Goal: Obtain resource: Obtain resource

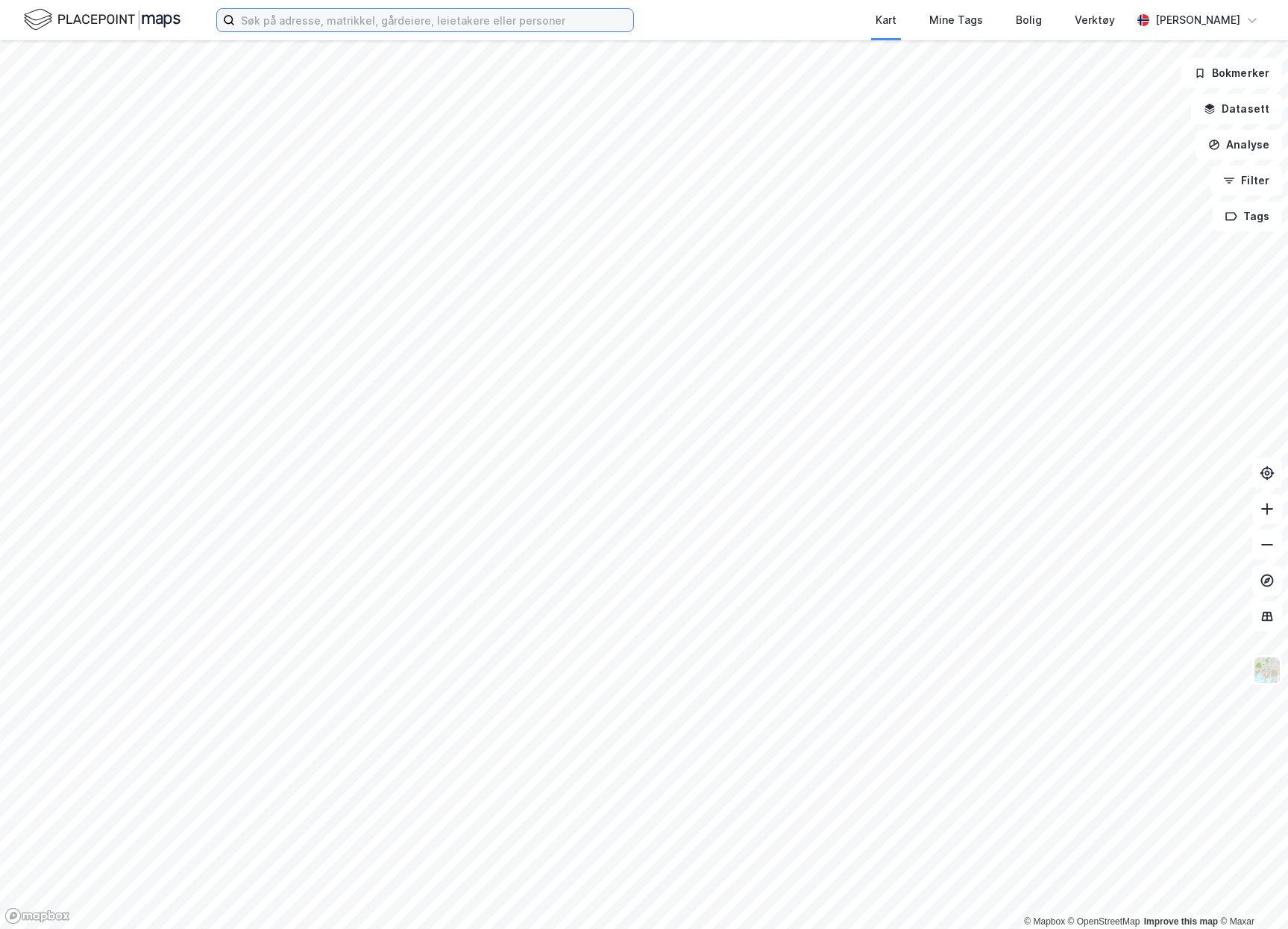
click at [412, 12] on input at bounding box center [434, 19] width 399 height 22
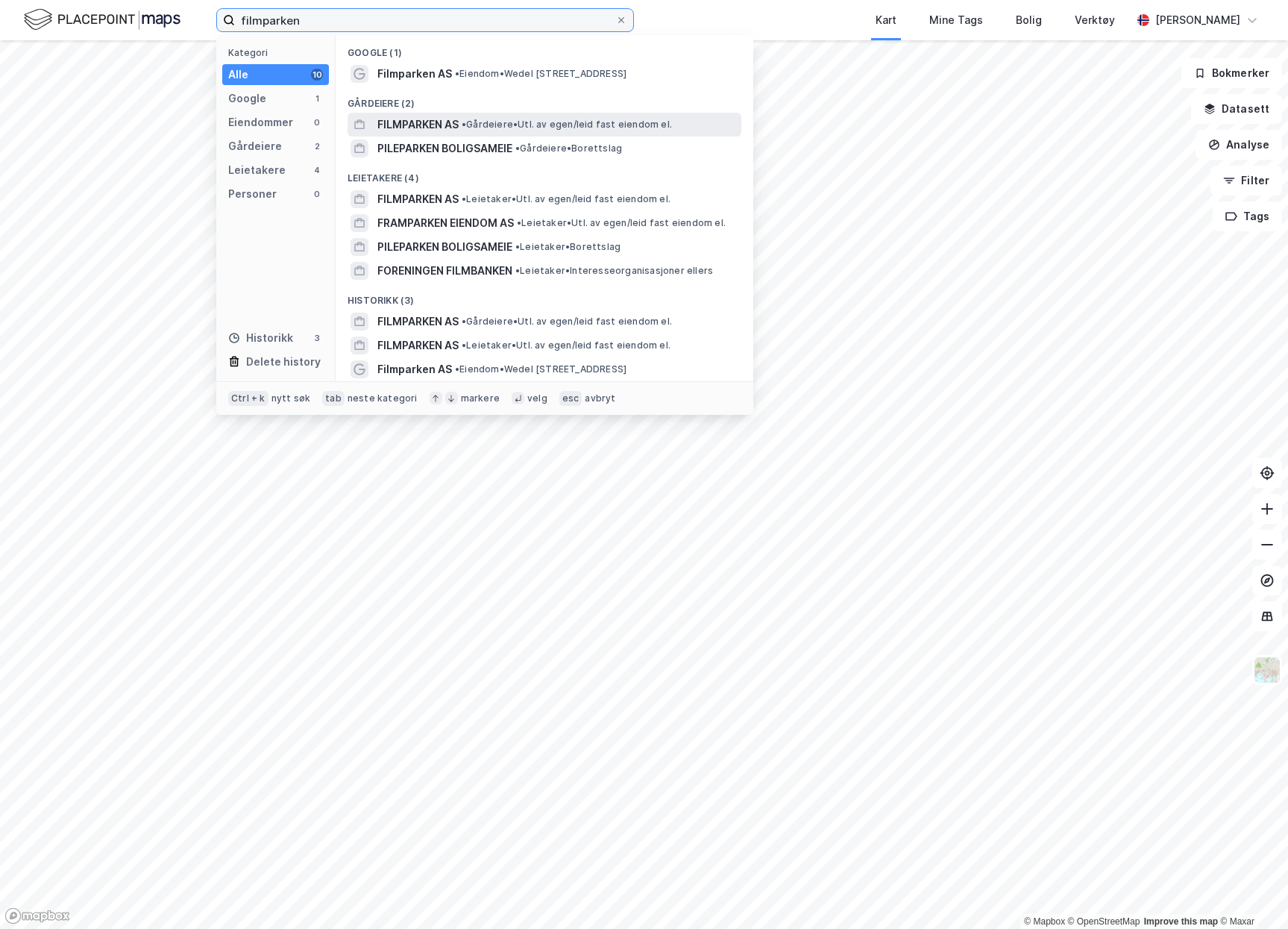
type input "filmparken"
click at [409, 121] on span "FILMPARKEN AS" at bounding box center [418, 124] width 81 height 18
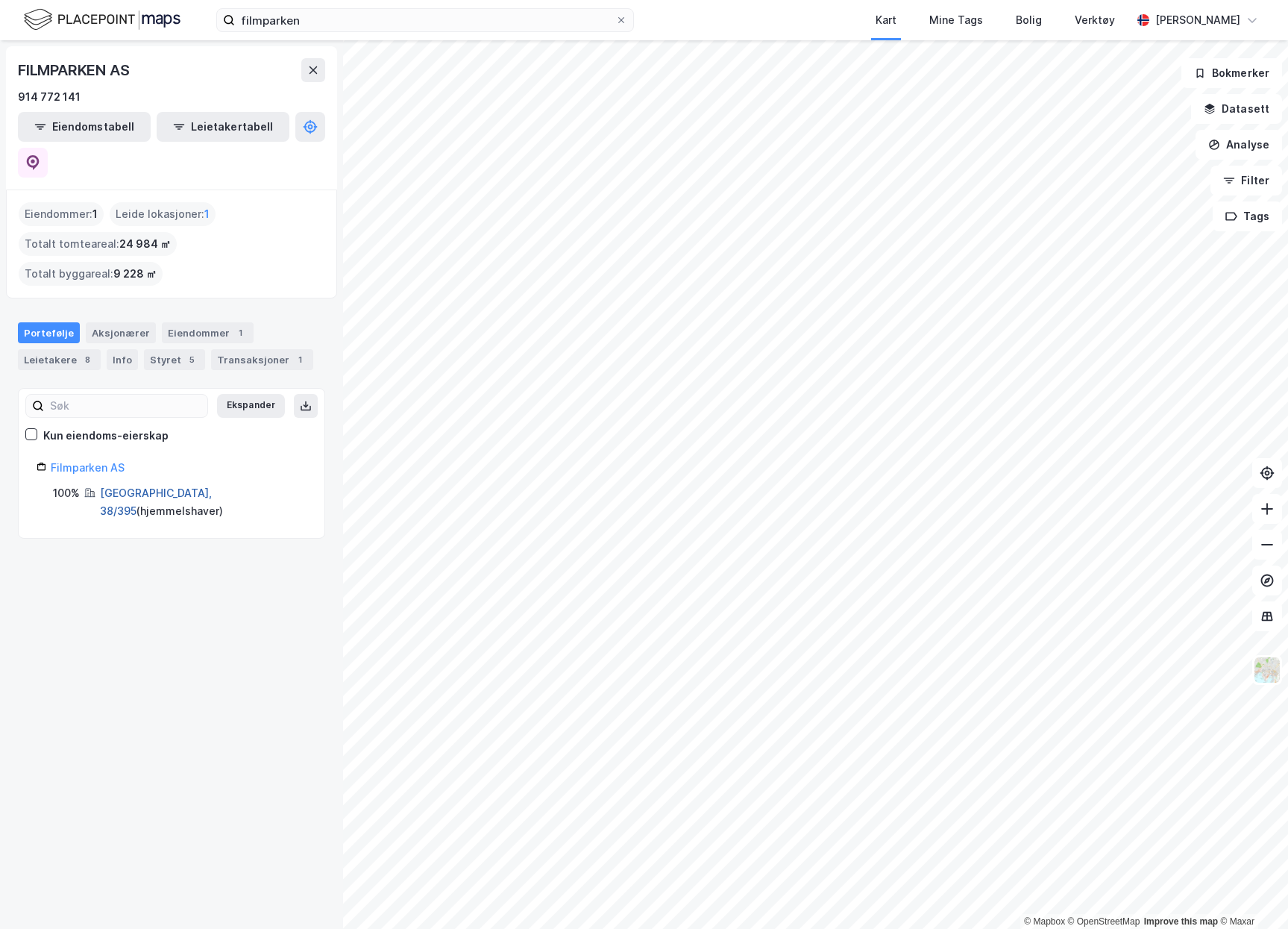
click at [135, 486] on link "Bærum, 38/395" at bounding box center [156, 501] width 112 height 31
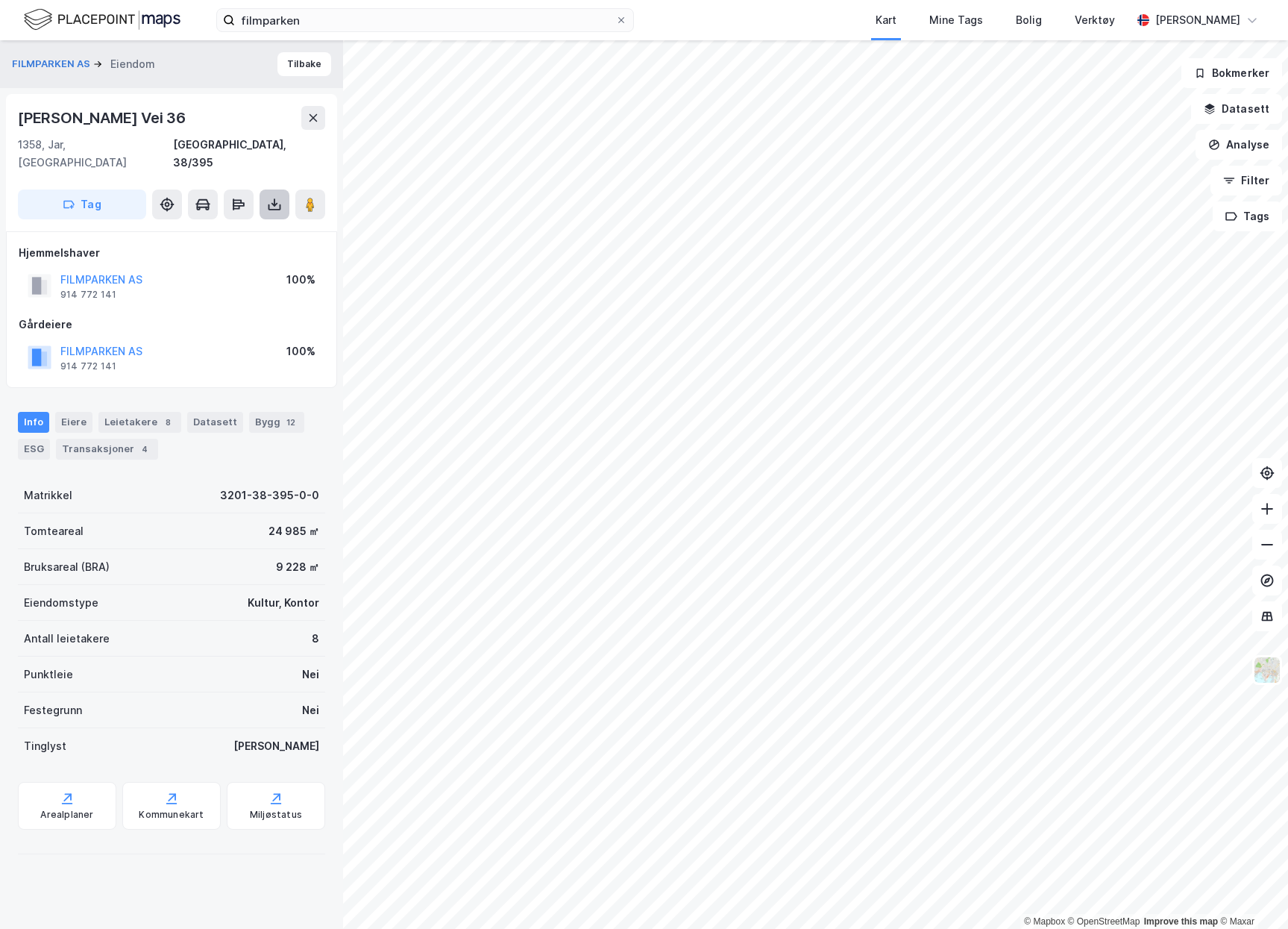
click at [284, 189] on button at bounding box center [274, 204] width 30 height 30
click at [282, 223] on div "Last ned grunnbok" at bounding box center [209, 234] width 159 height 24
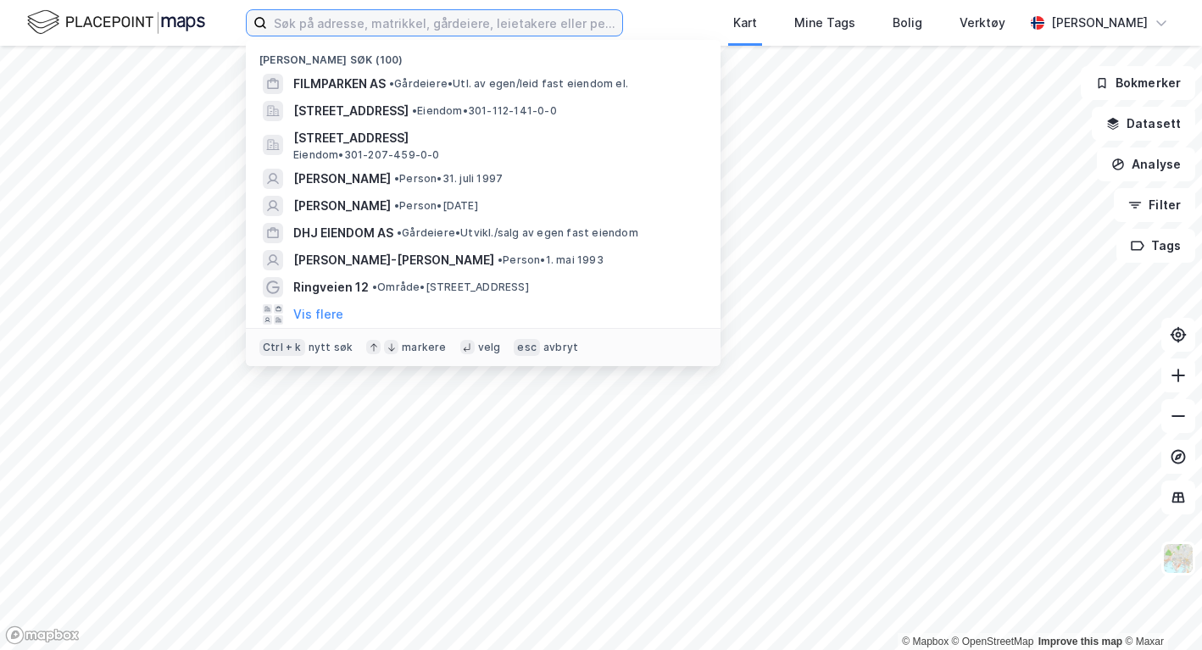
click at [321, 27] on input at bounding box center [444, 22] width 355 height 25
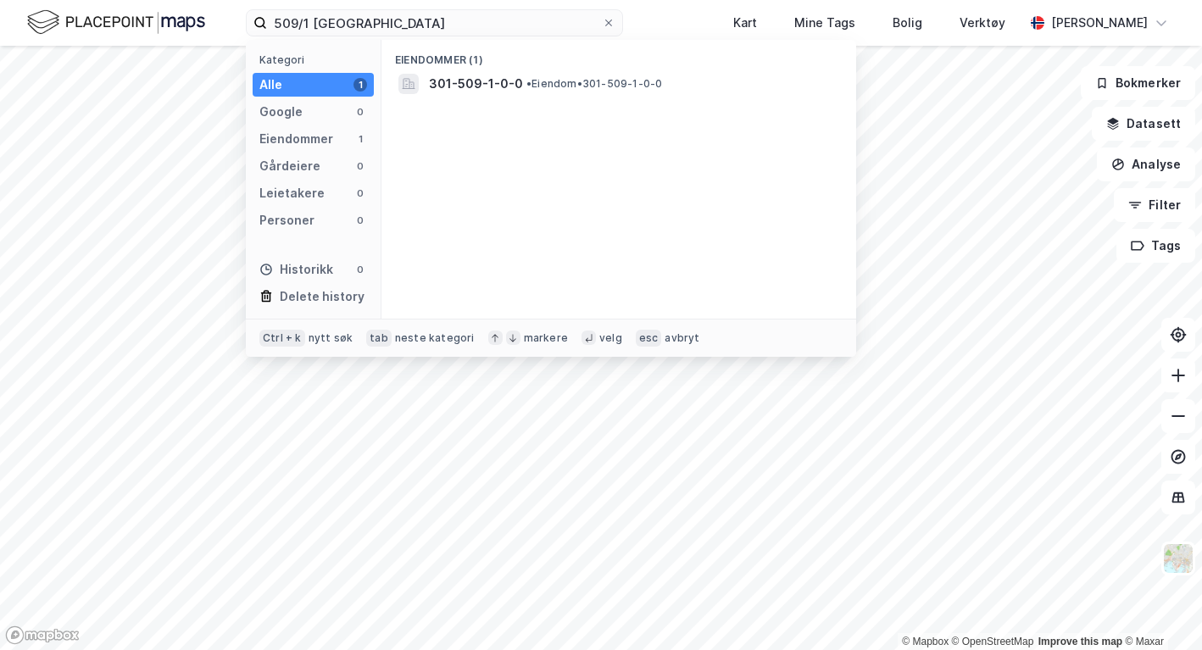
click at [448, 89] on span "301-509-1-0-0" at bounding box center [476, 84] width 94 height 20
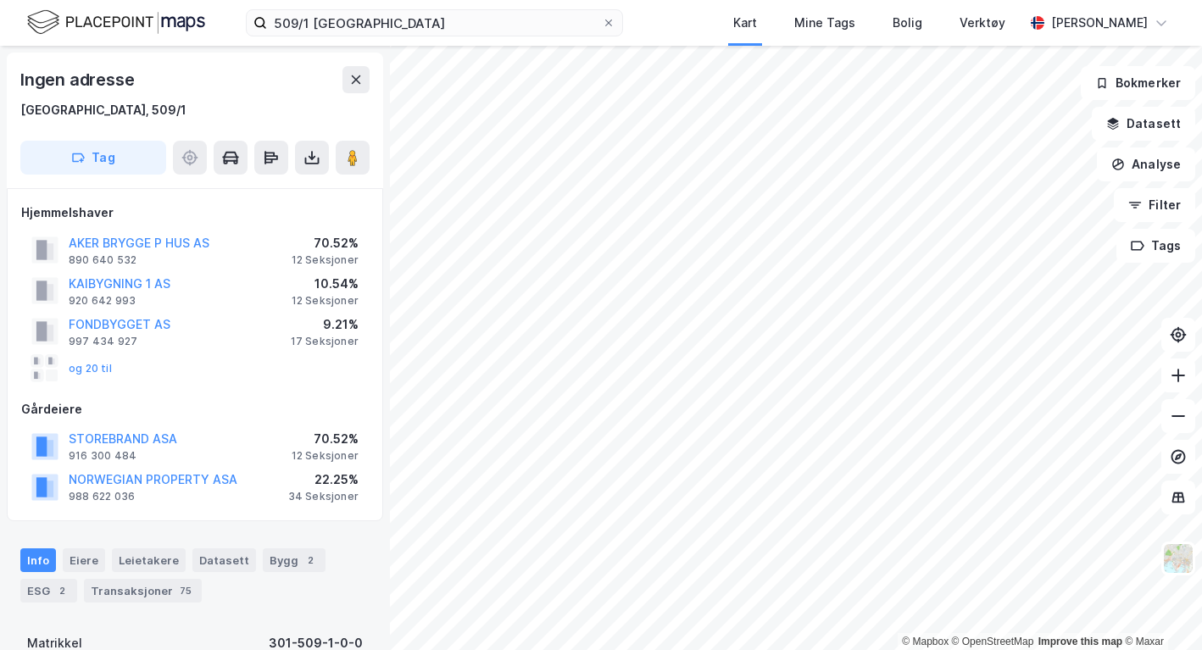
drag, startPoint x: 122, startPoint y: 589, endPoint x: 173, endPoint y: 94, distance: 497.7
click at [173, 94] on div "Ingen adresse [GEOGRAPHIC_DATA], 509/1" at bounding box center [194, 93] width 349 height 54
click at [131, 586] on div "Transaksjoner 75" at bounding box center [143, 591] width 118 height 24
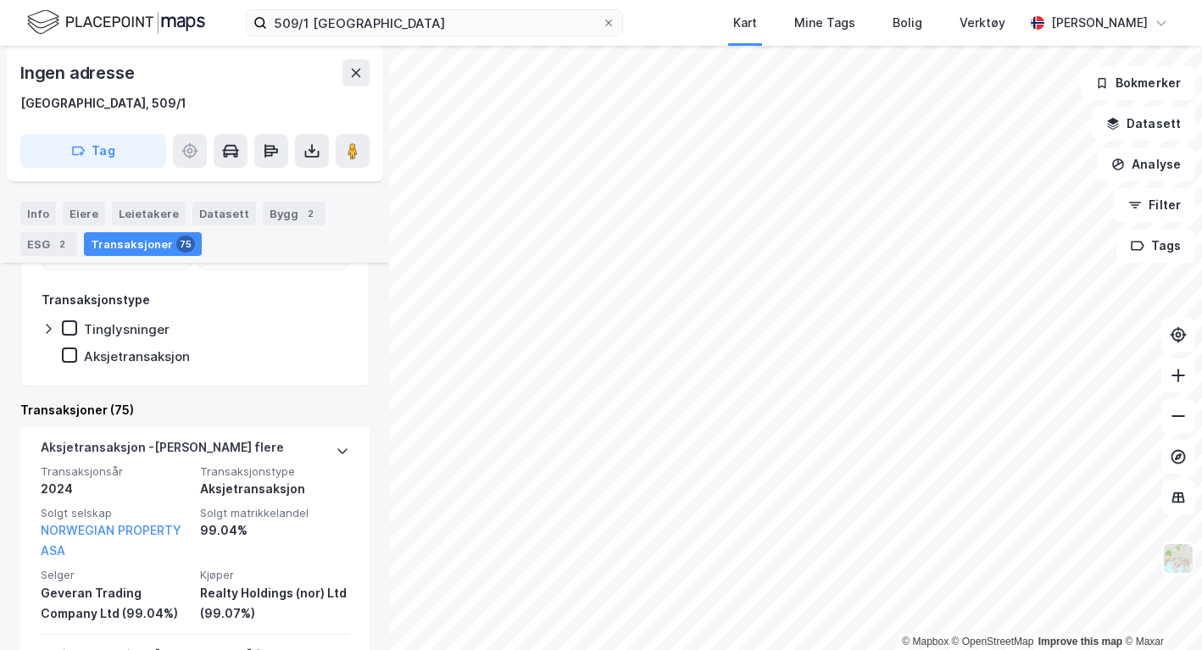
scroll to position [491, 0]
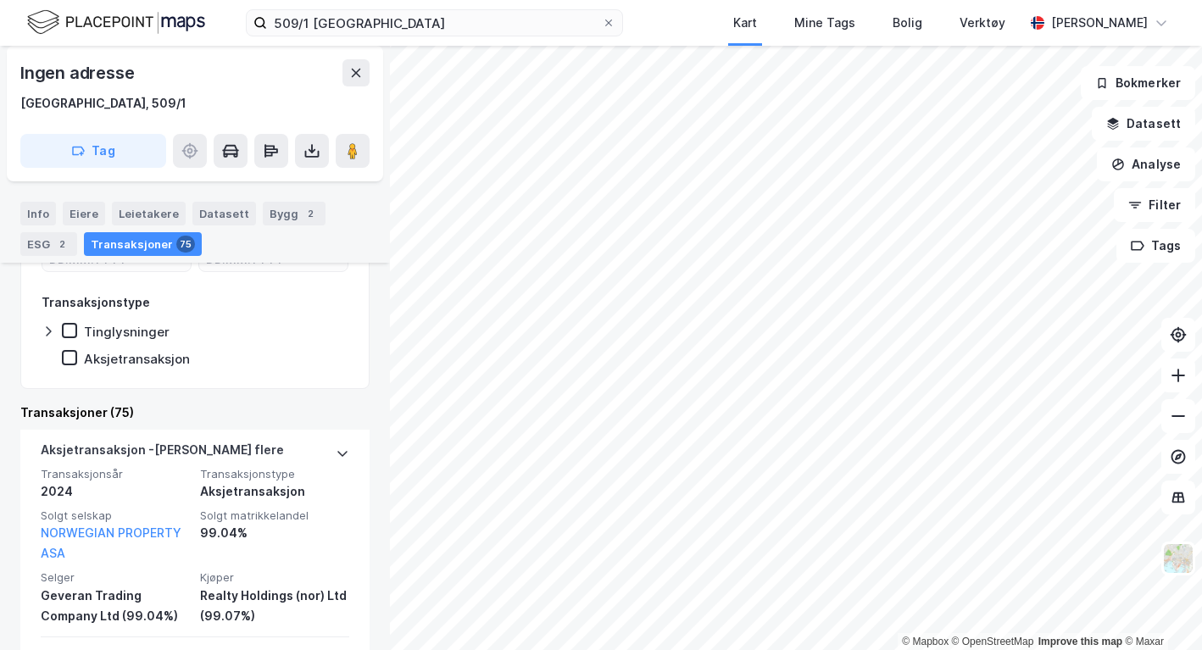
click at [79, 218] on div "Eiere" at bounding box center [84, 214] width 42 height 24
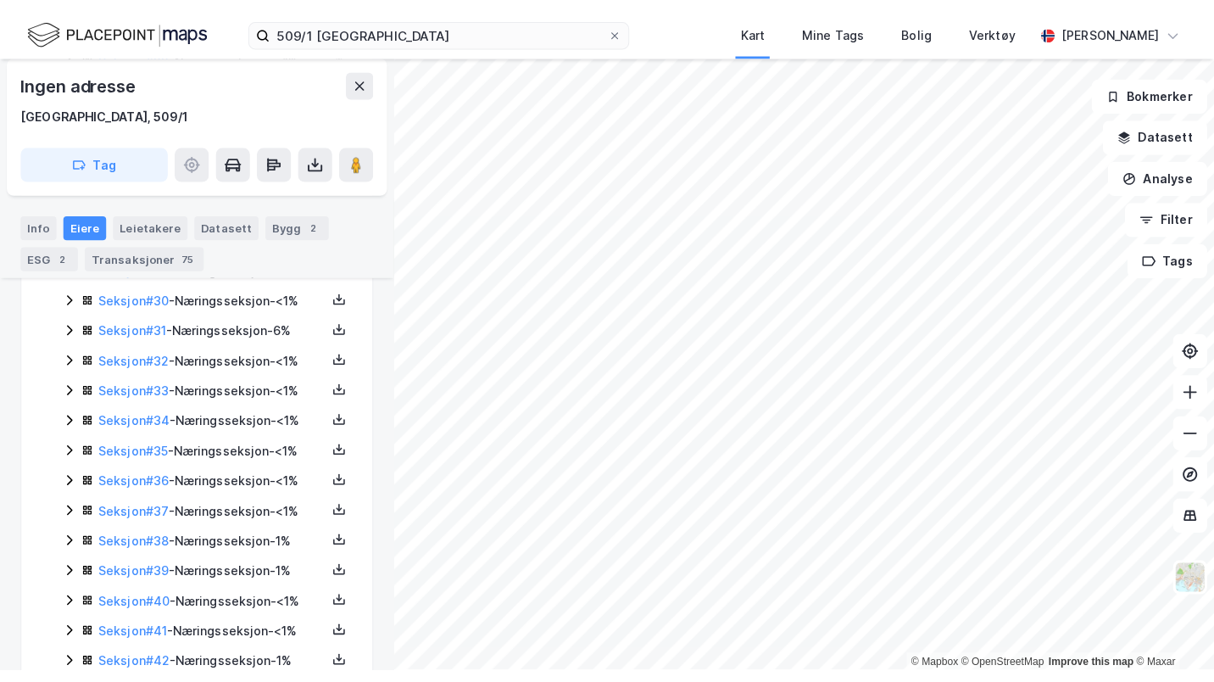
scroll to position [1310, 0]
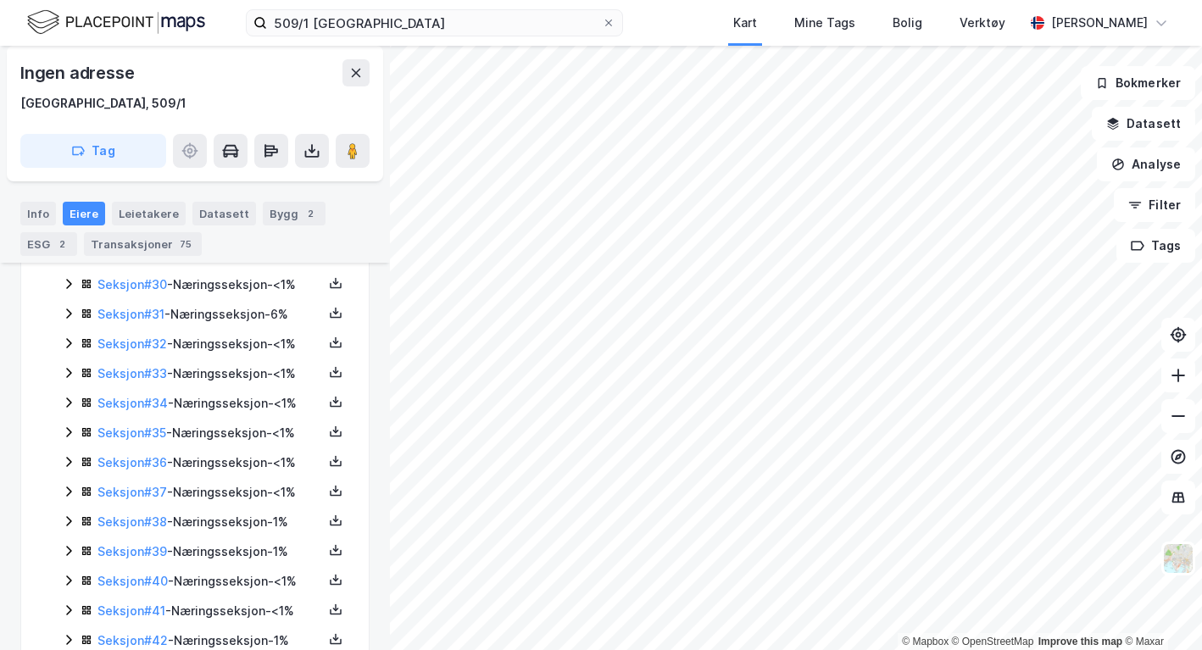
click at [329, 409] on icon at bounding box center [336, 402] width 14 height 14
click at [205, 361] on div "Grunnbok" at bounding box center [233, 351] width 57 height 20
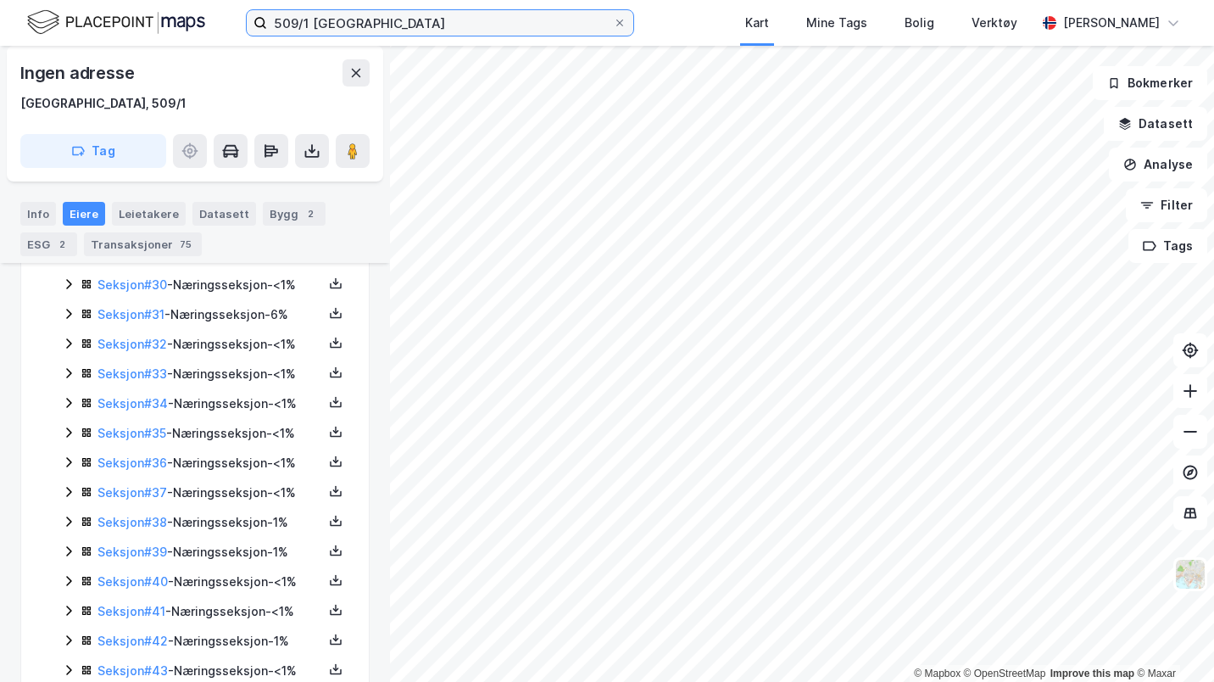
click at [320, 23] on input "509/1 oslo" at bounding box center [440, 22] width 346 height 25
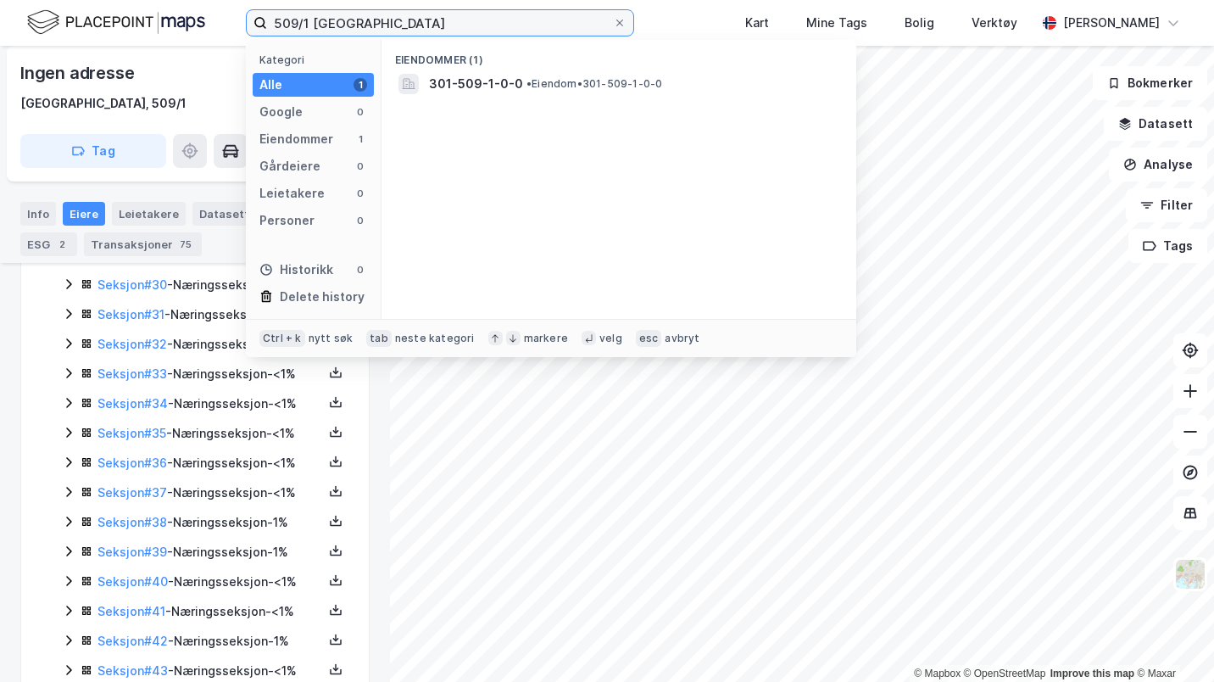
click at [320, 23] on input "509/1 oslo" at bounding box center [440, 22] width 346 height 25
paste input "Sindre Sjonbotn"
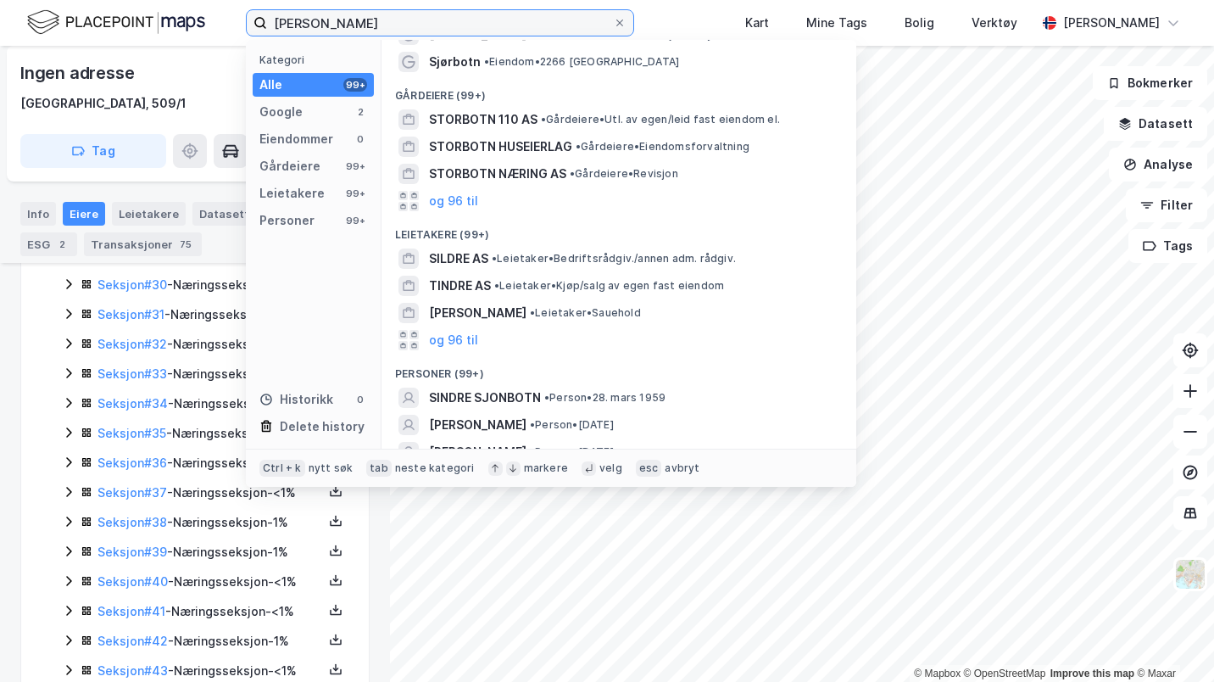
scroll to position [60, 0]
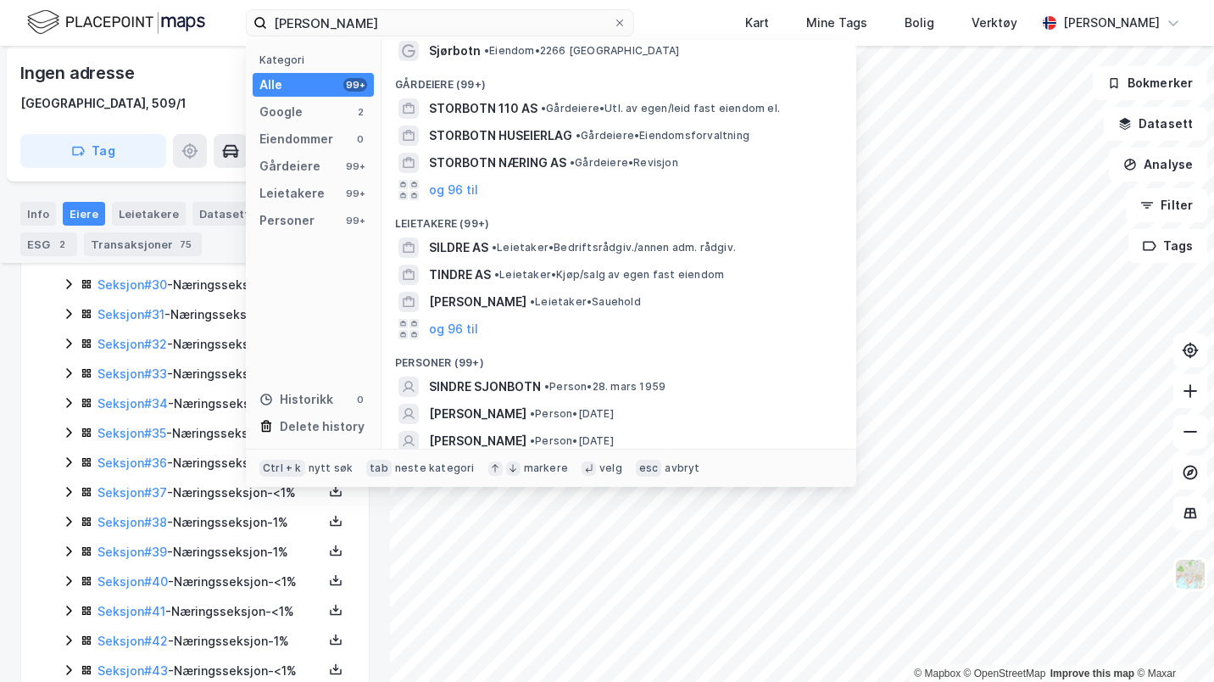
click at [534, 386] on span "SINDRE SJONBOTN" at bounding box center [485, 386] width 112 height 20
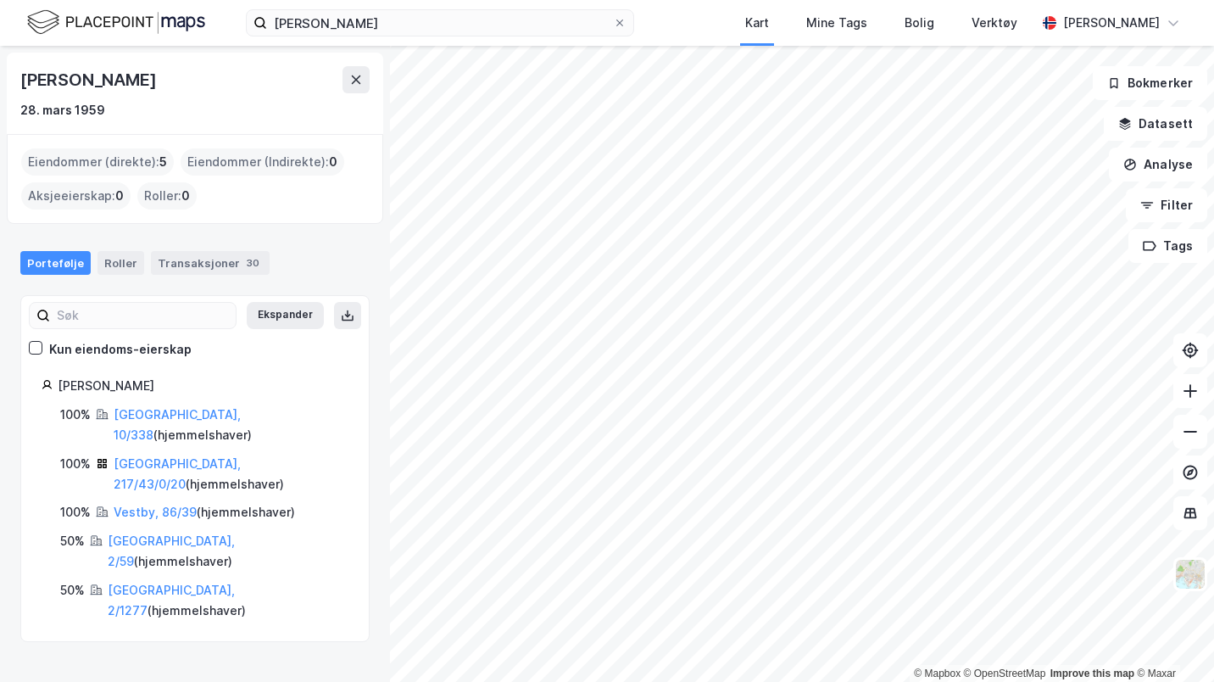
click at [214, 260] on div "Transaksjoner 30" at bounding box center [210, 263] width 119 height 24
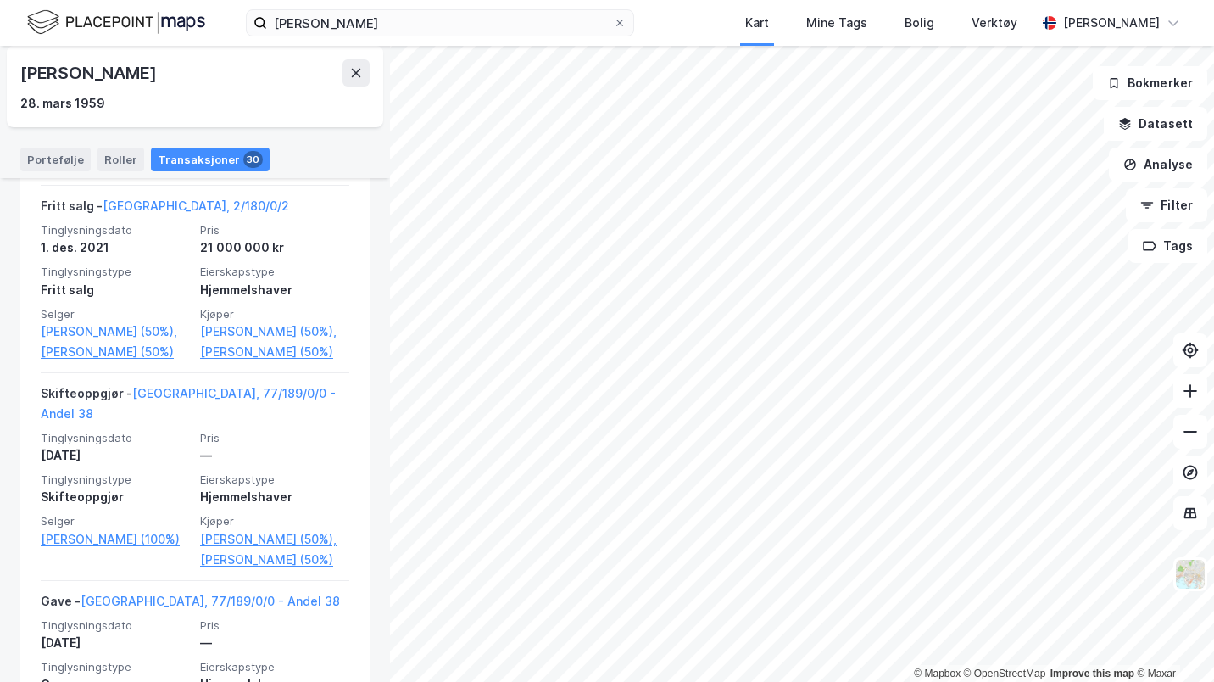
scroll to position [599, 0]
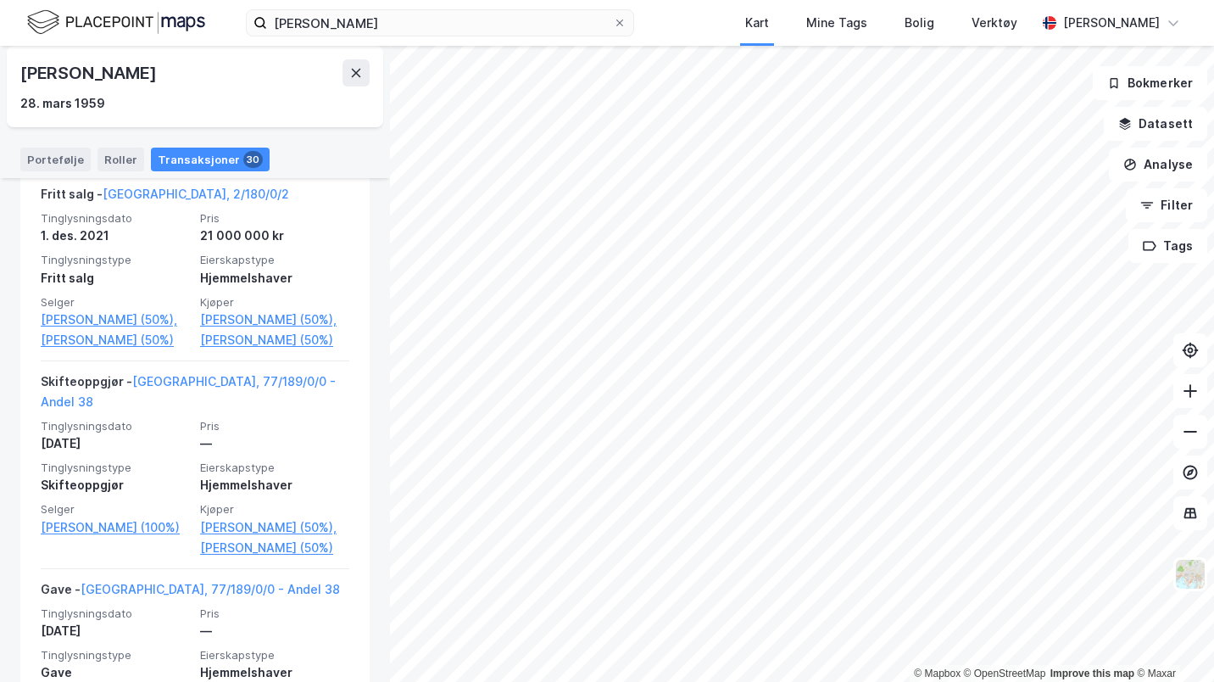
click at [211, 404] on link "Oslo, 77/189/0/0 - Andel 38" at bounding box center [188, 391] width 295 height 35
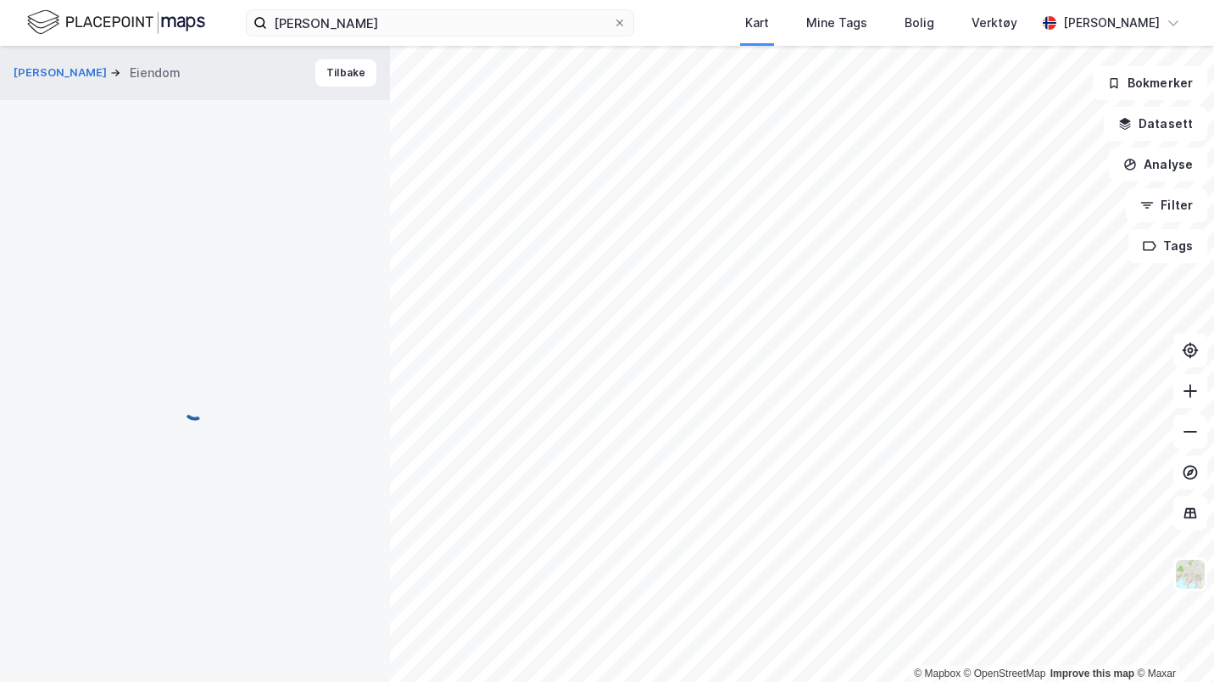
scroll to position [23, 0]
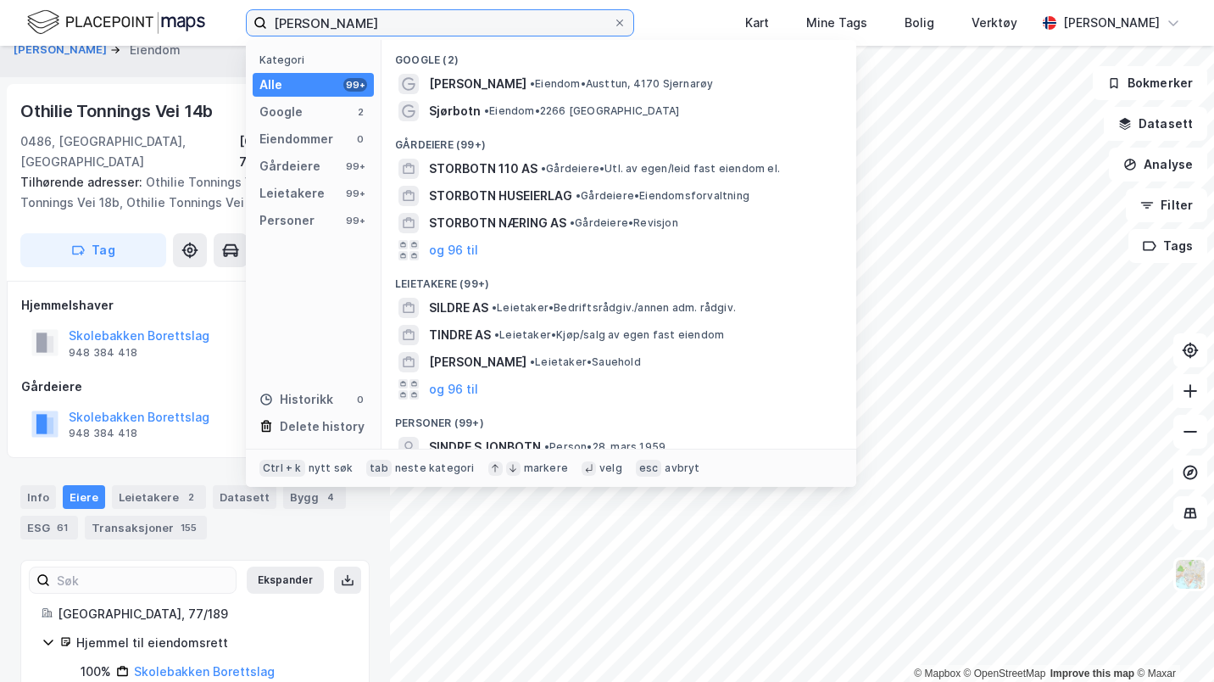
click at [371, 24] on input "Sindre Sjonbotn" at bounding box center [440, 22] width 346 height 25
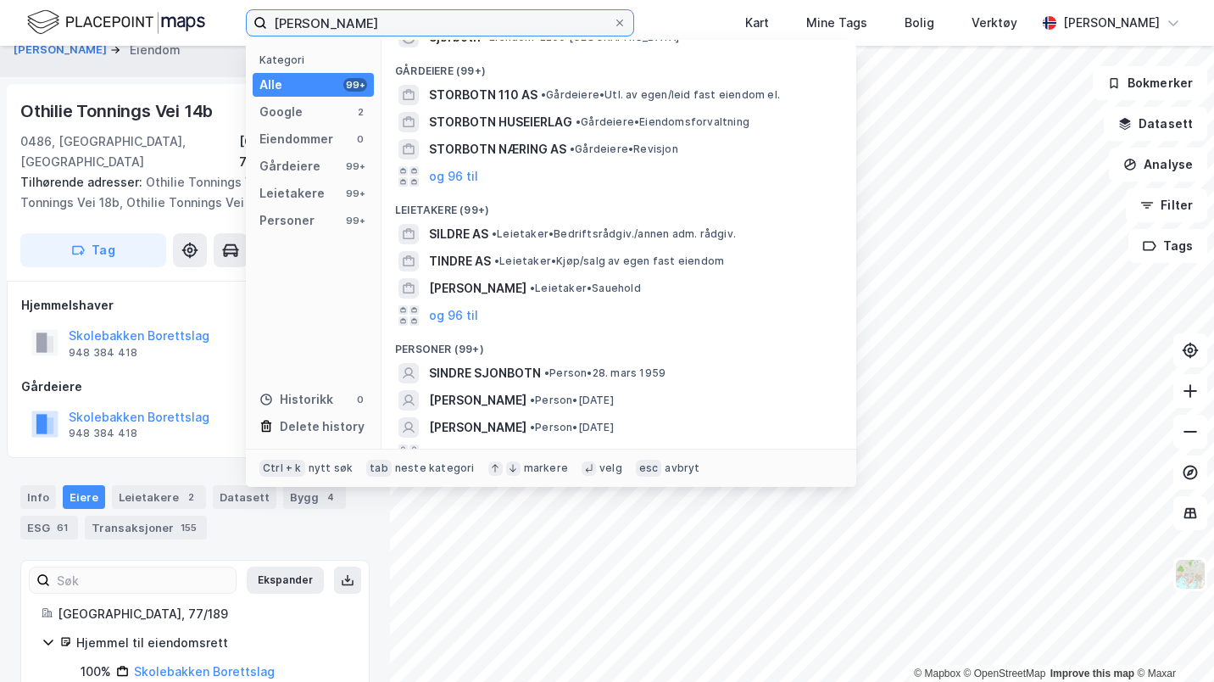
scroll to position [81, 0]
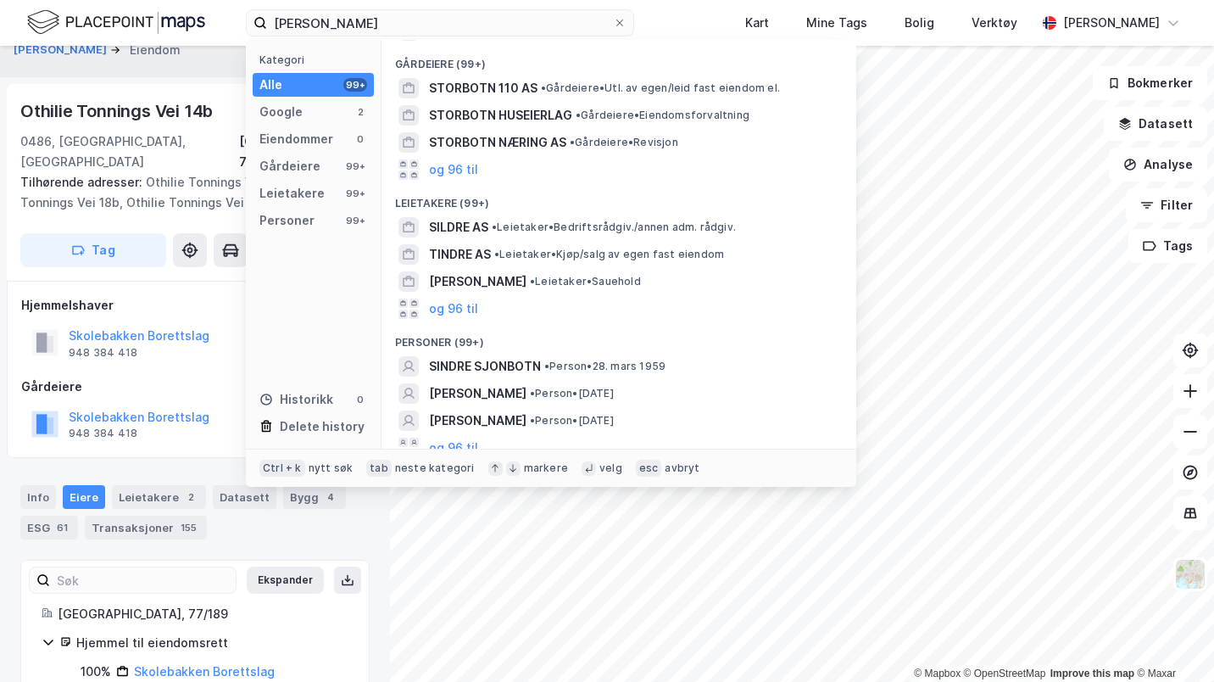
click at [470, 370] on span "SINDRE SJONBOTN" at bounding box center [485, 366] width 112 height 20
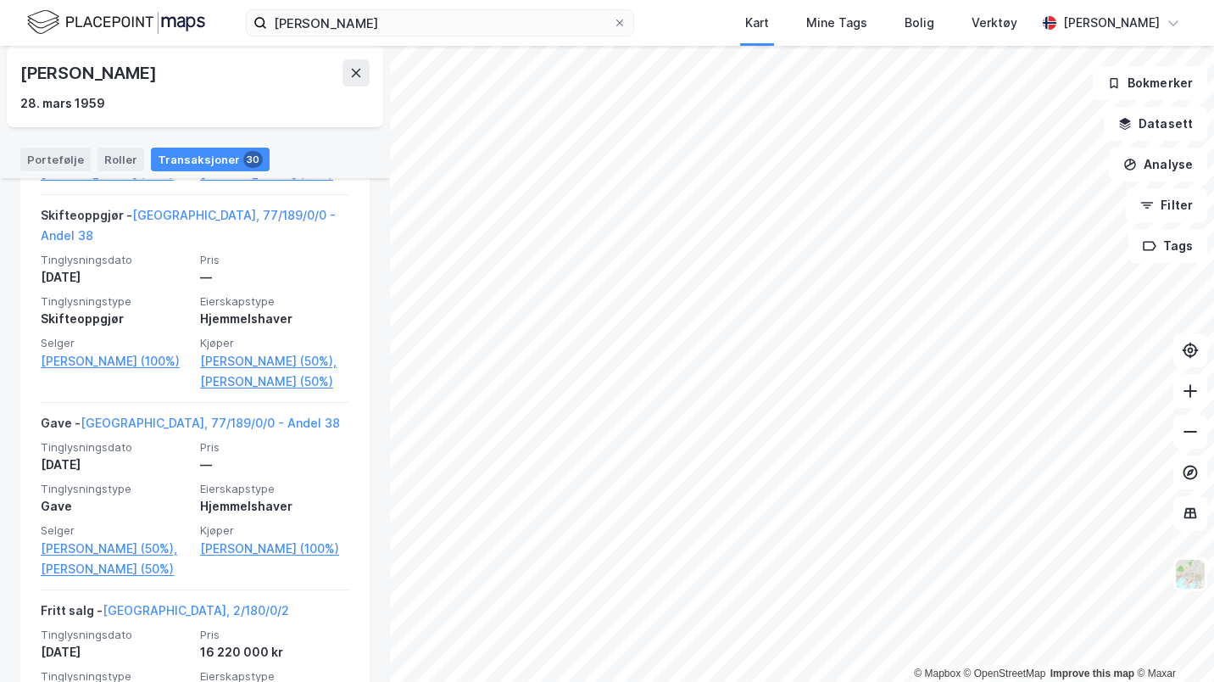
scroll to position [766, 0]
click at [202, 421] on link "Oslo, 77/189/0/0 - Andel 38" at bounding box center [210, 422] width 259 height 14
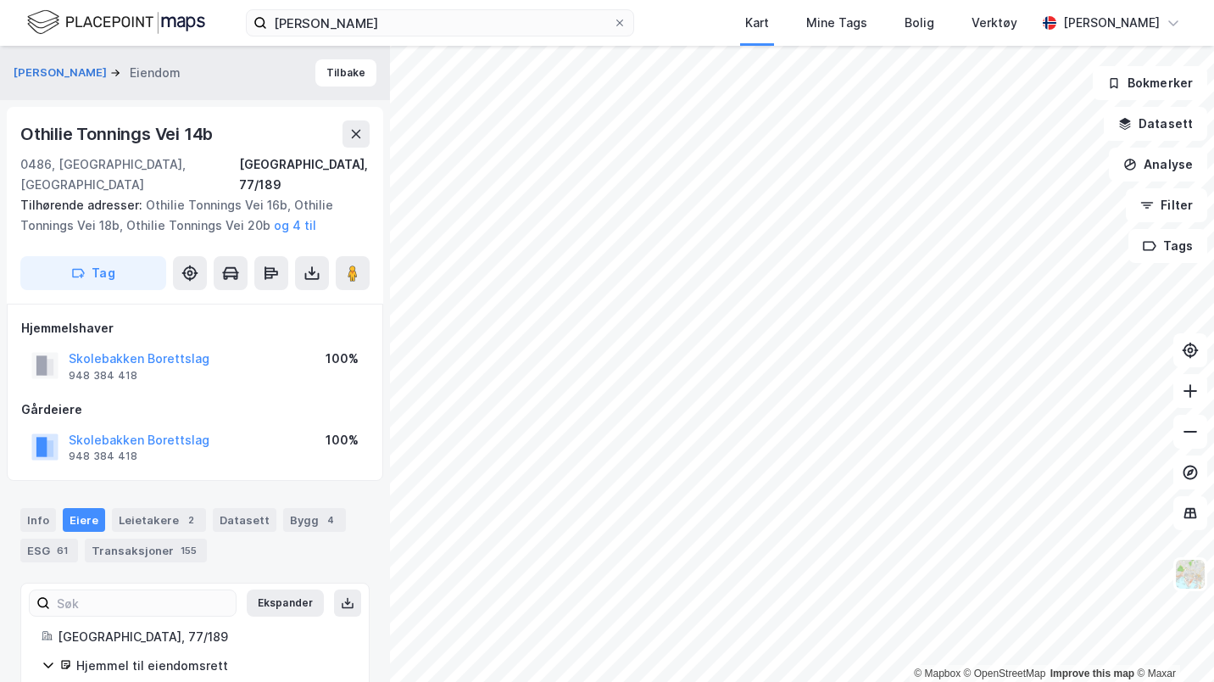
scroll to position [23, 0]
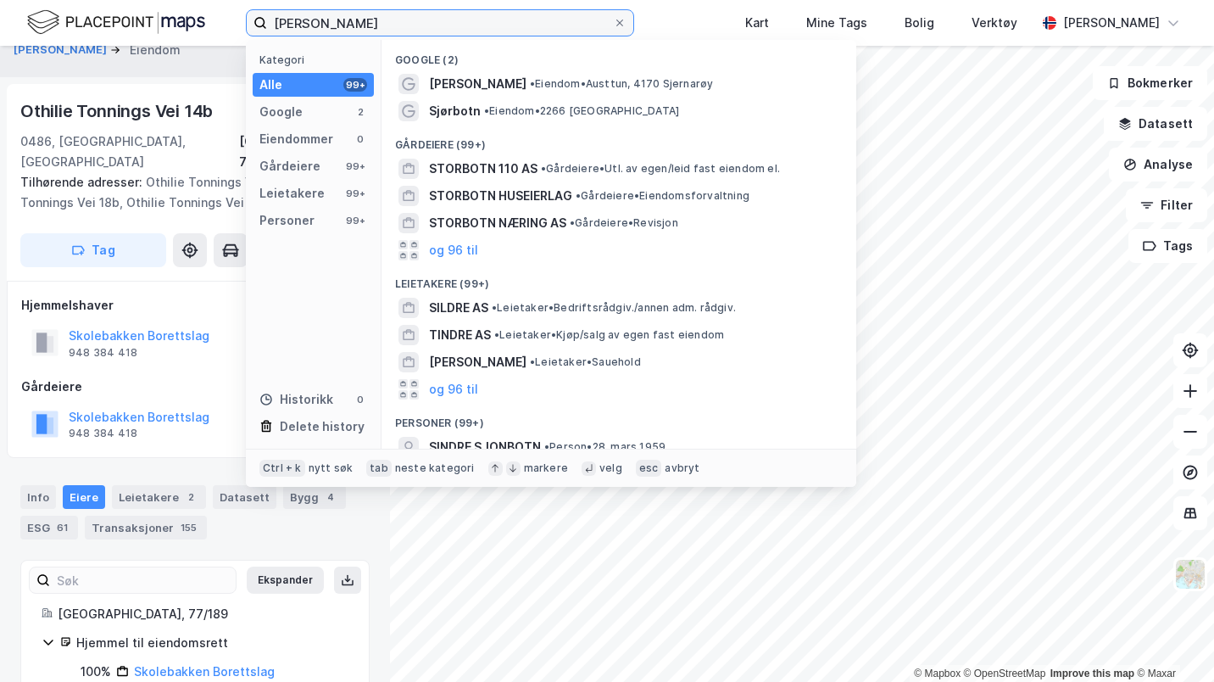
click at [359, 19] on input "Sindre Sjonbotn" at bounding box center [440, 22] width 346 height 25
click at [482, 447] on span "SINDRE SJONBOTN" at bounding box center [485, 447] width 112 height 20
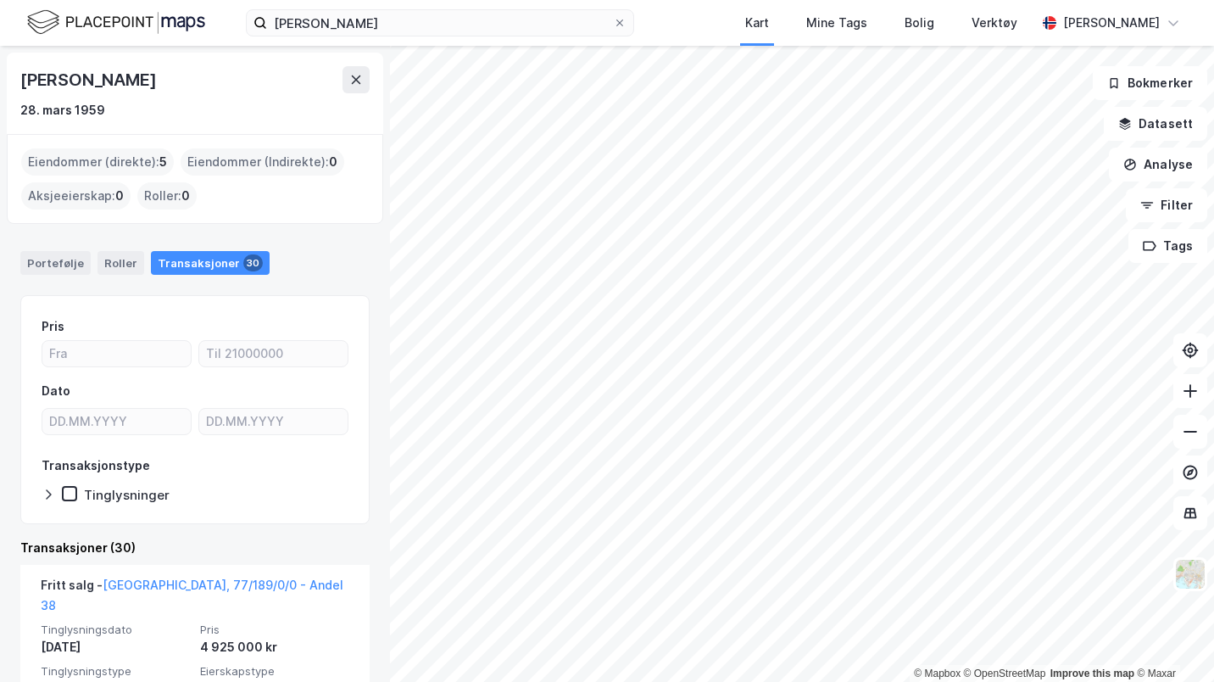
click at [32, 256] on div "Portefølje" at bounding box center [55, 263] width 70 height 24
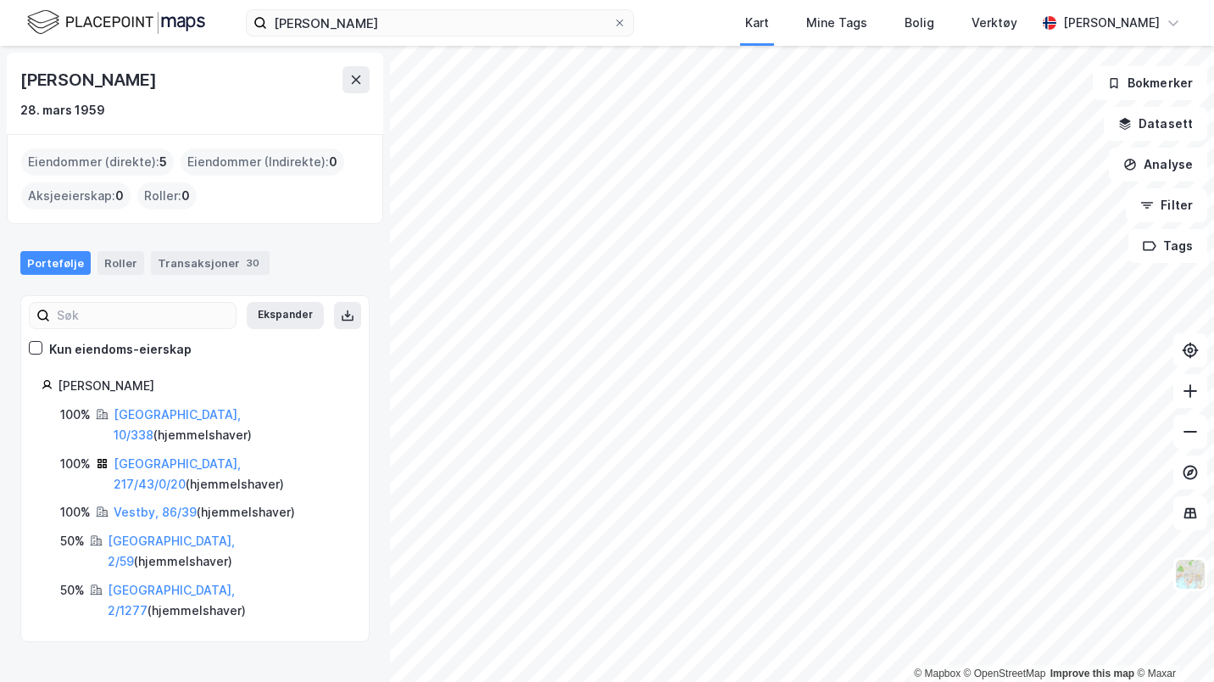
click at [158, 413] on link "Oslo, 10/338" at bounding box center [177, 424] width 127 height 35
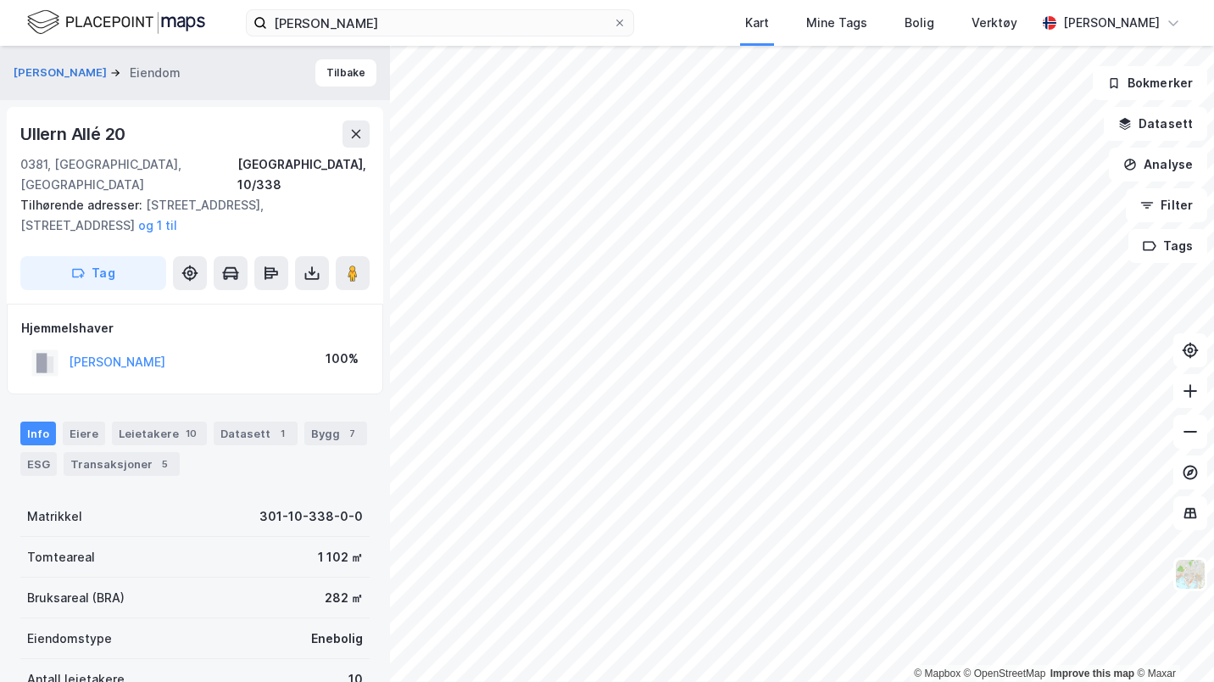
scroll to position [23, 0]
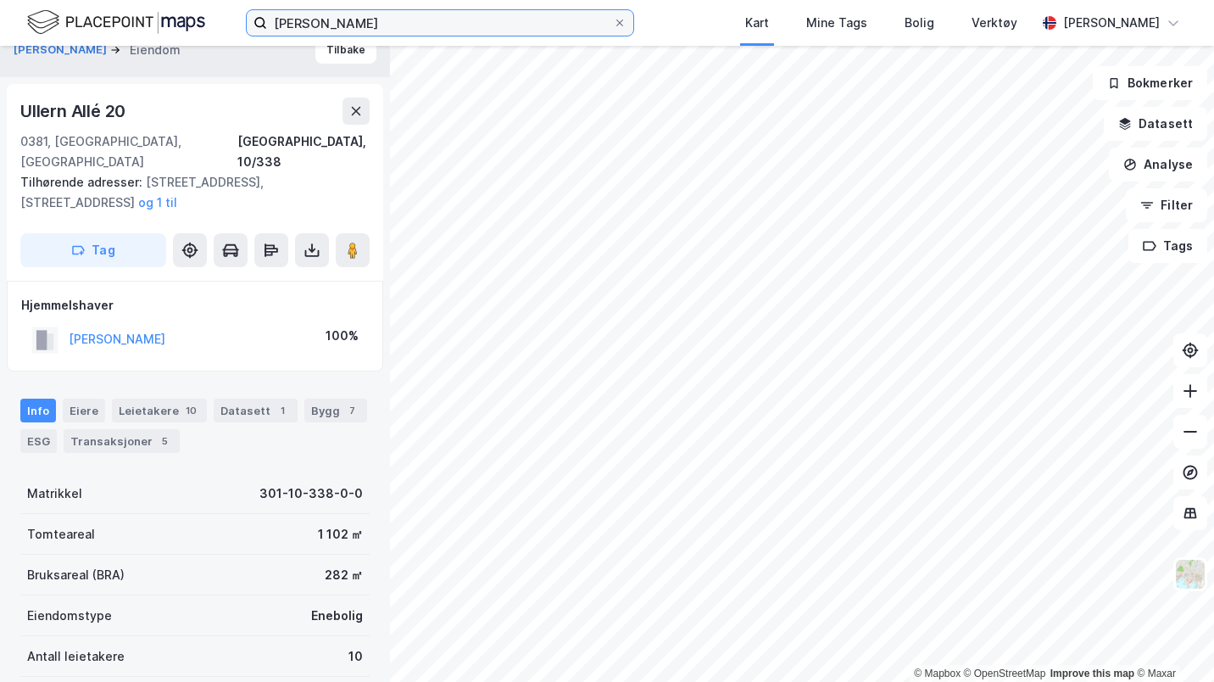
click at [276, 22] on input "Sindre Sjonbotn" at bounding box center [440, 22] width 346 height 25
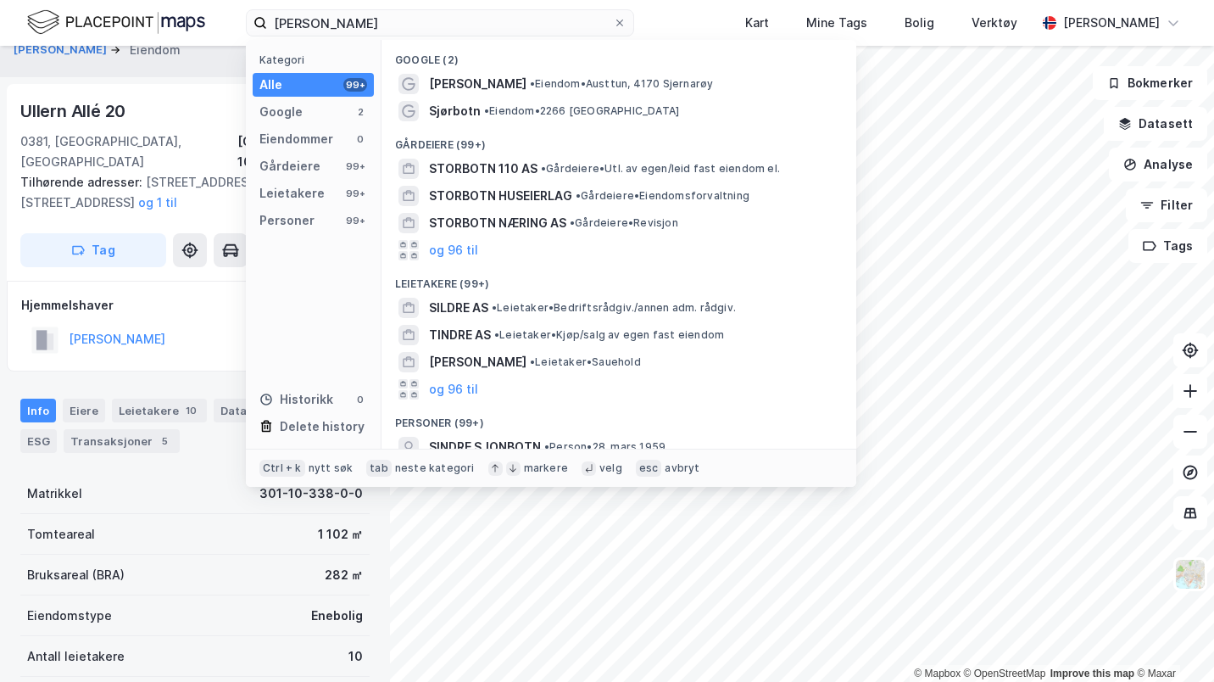
click at [451, 434] on div "SINDRE SJONBOTN • Person • 28. mars 1959" at bounding box center [619, 446] width 448 height 27
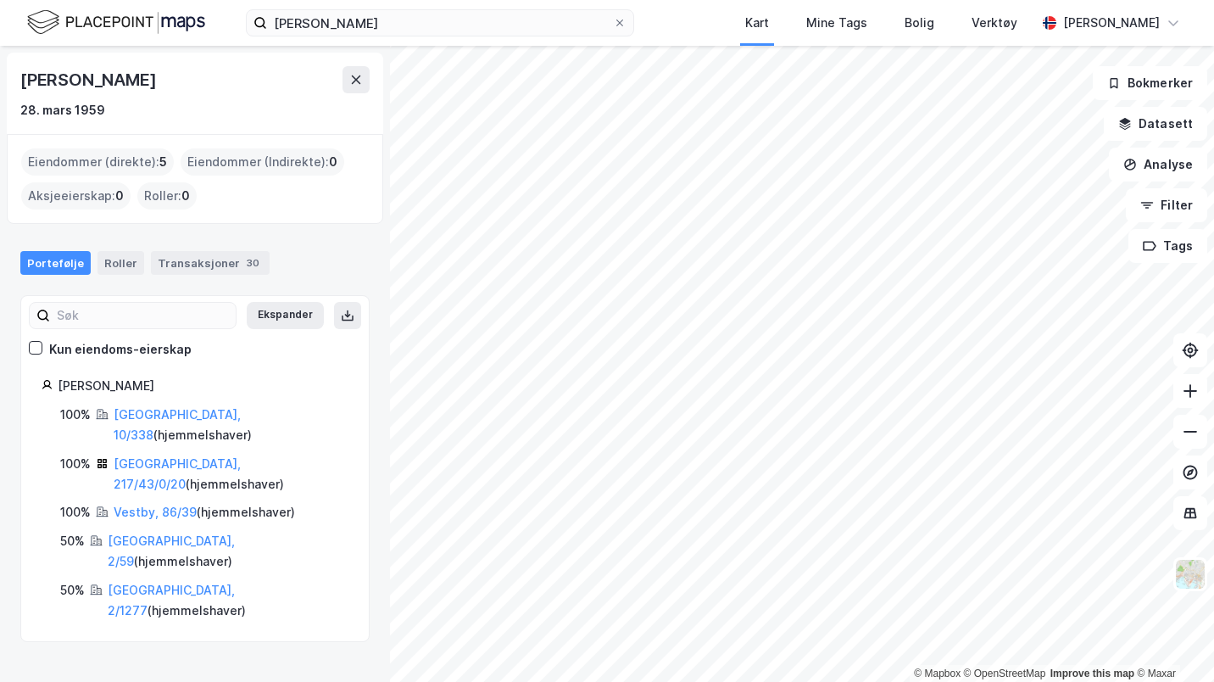
click at [181, 456] on link "Oslo, 217/43/0/20" at bounding box center [177, 473] width 127 height 35
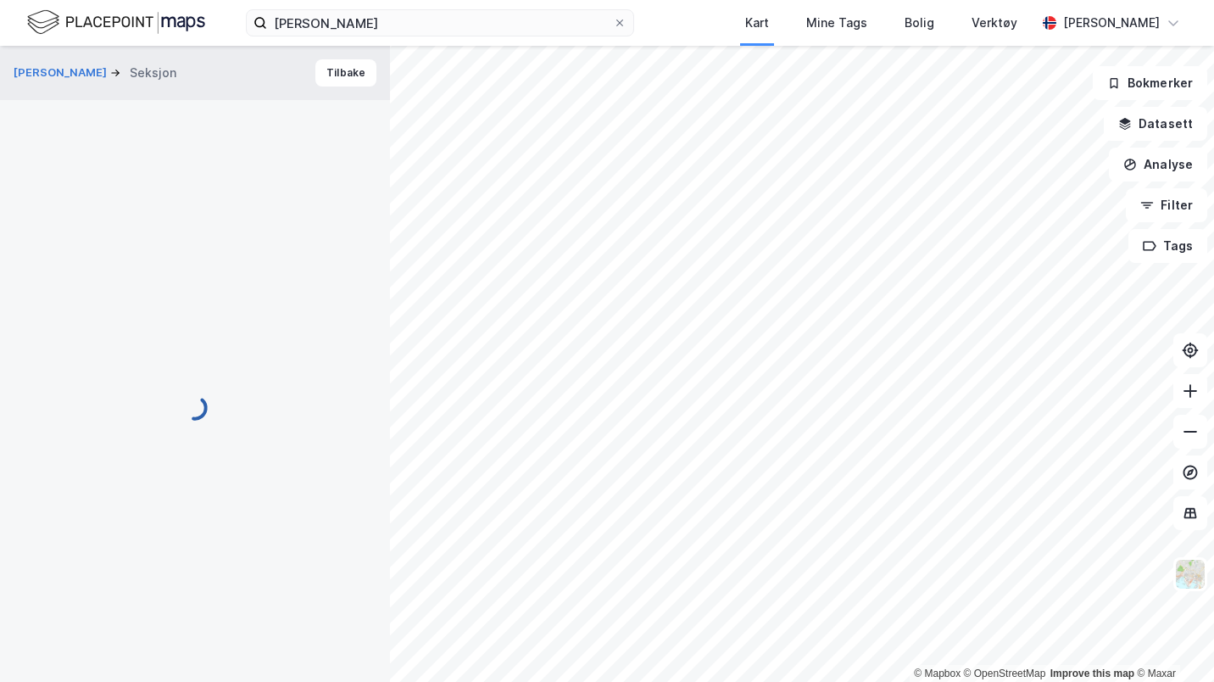
scroll to position [23, 0]
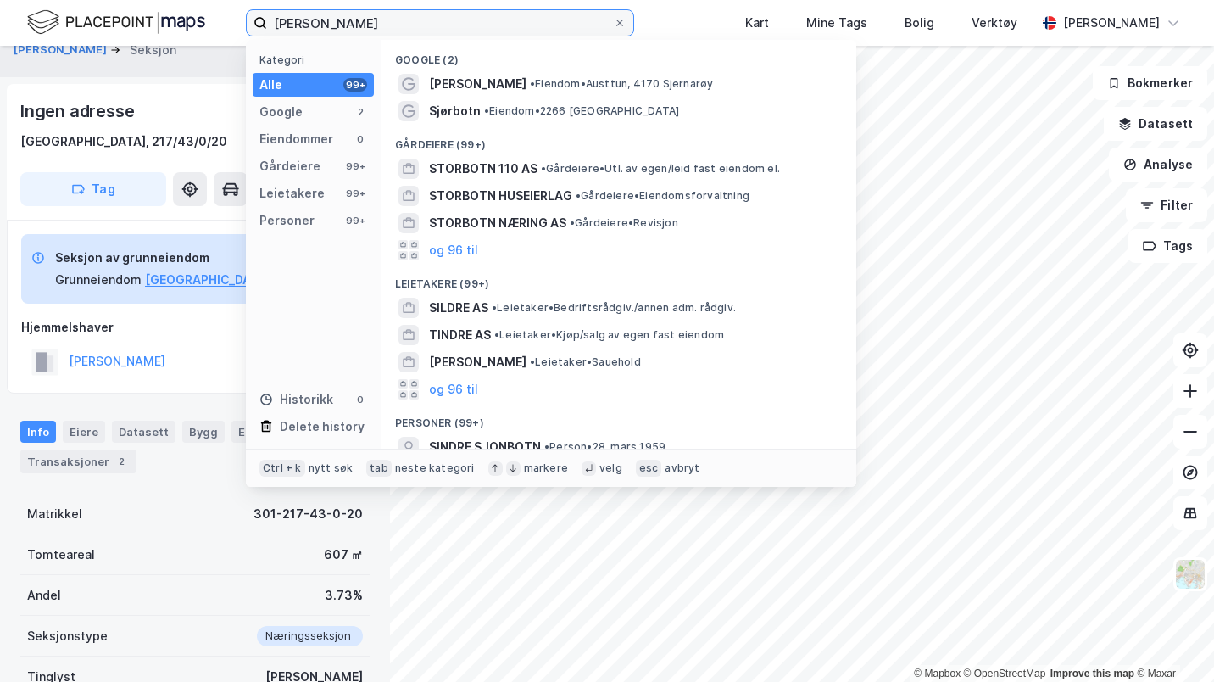
click at [393, 21] on input "Sindre Sjonbotn" at bounding box center [440, 22] width 346 height 25
click at [477, 433] on div "SINDRE SJONBOTN • Person • 28. mars 1959" at bounding box center [619, 446] width 448 height 27
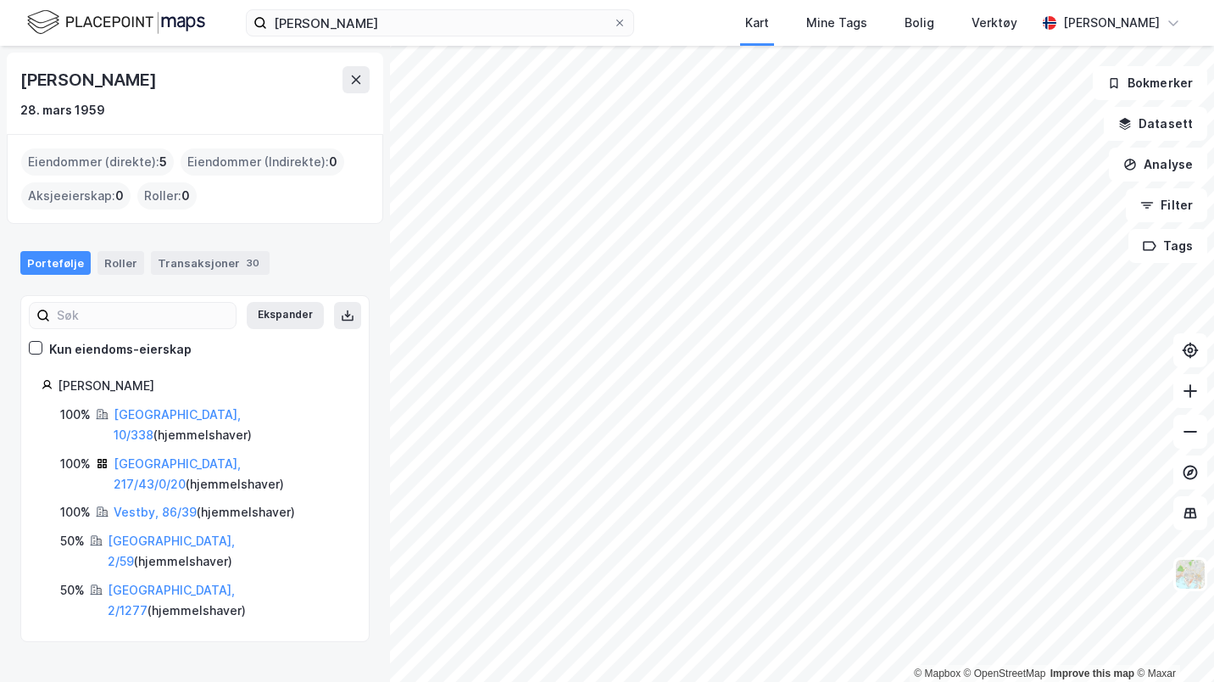
click at [126, 533] on link "Oslo, 2/59" at bounding box center [171, 550] width 127 height 35
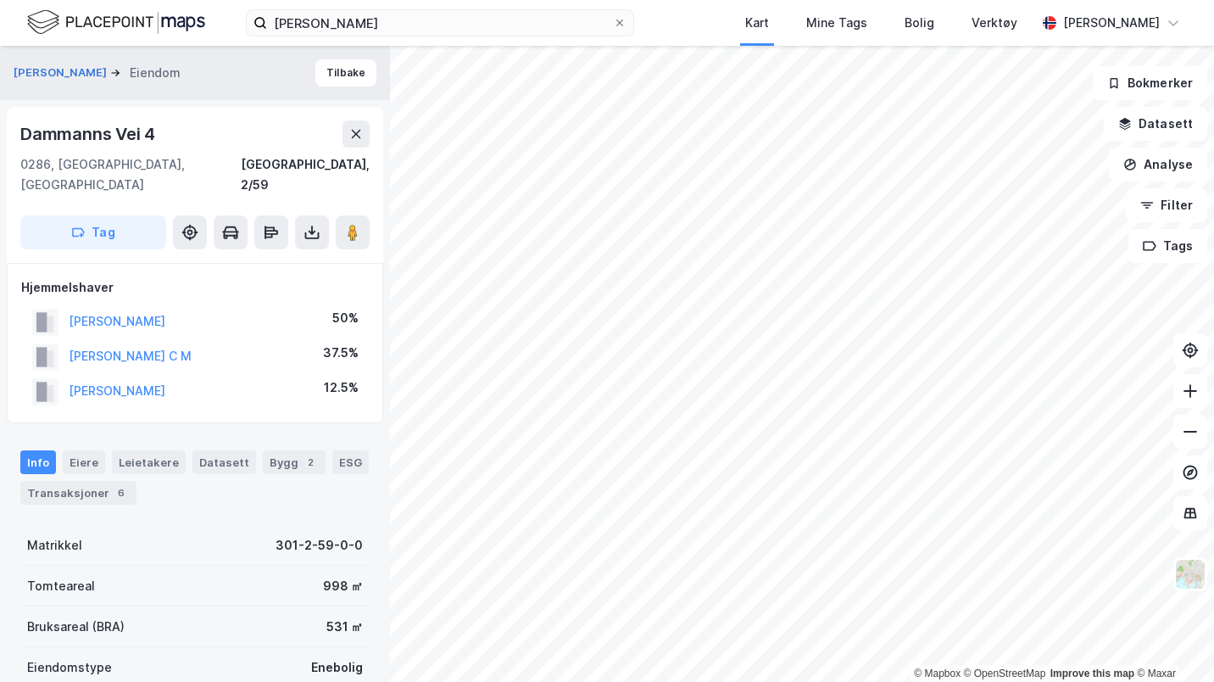
scroll to position [23, 0]
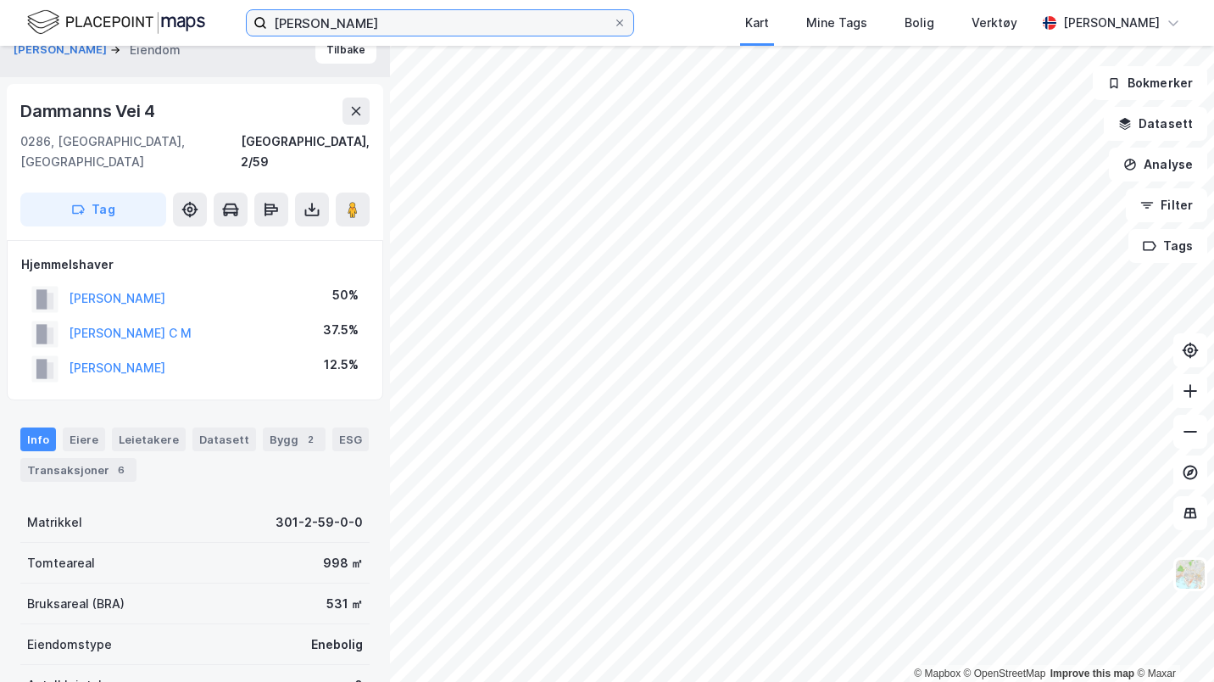
click at [343, 27] on input "Sindre Sjonbotn" at bounding box center [440, 22] width 346 height 25
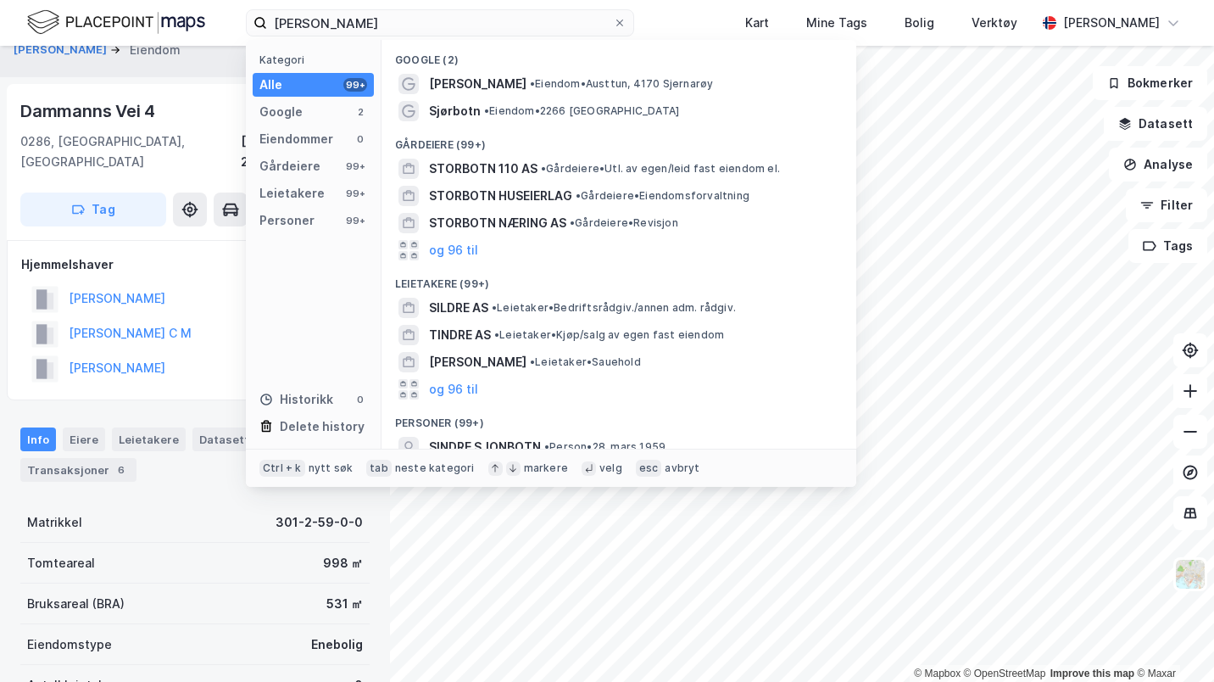
click at [499, 442] on span "SINDRE SJONBOTN" at bounding box center [485, 447] width 112 height 20
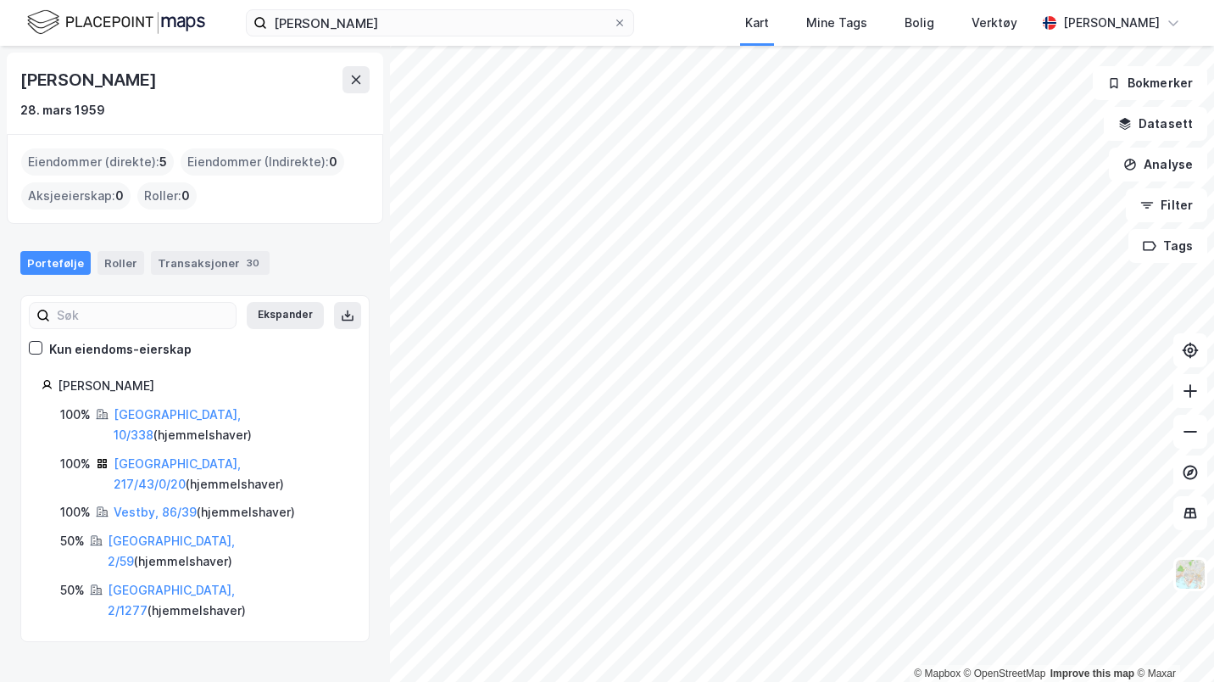
click at [127, 582] on link "Oslo, 2/1277" at bounding box center [171, 599] width 127 height 35
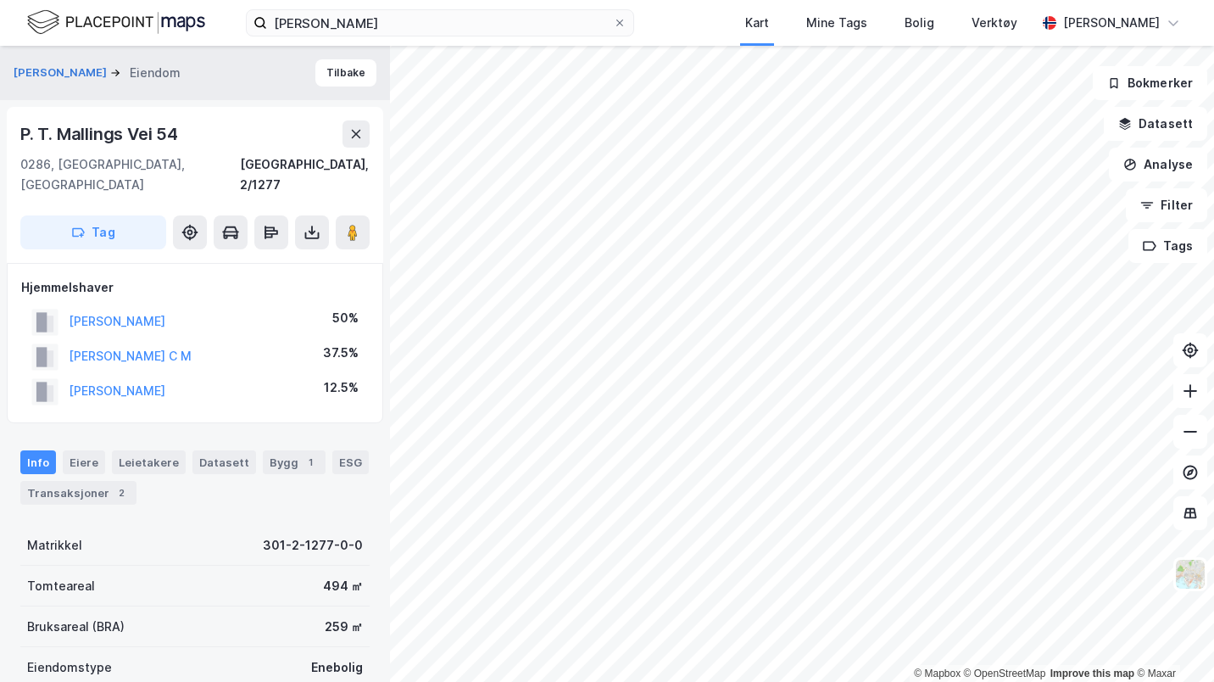
scroll to position [23, 0]
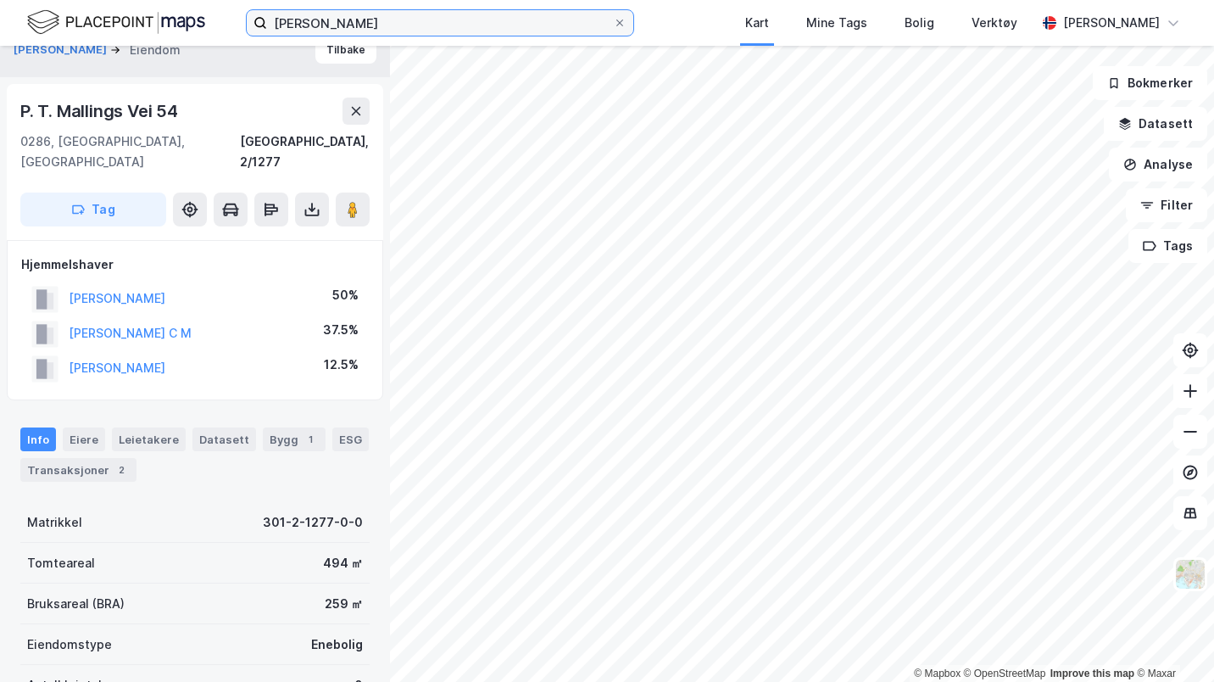
click at [365, 22] on input "Sindre Sjonbotn" at bounding box center [440, 22] width 346 height 25
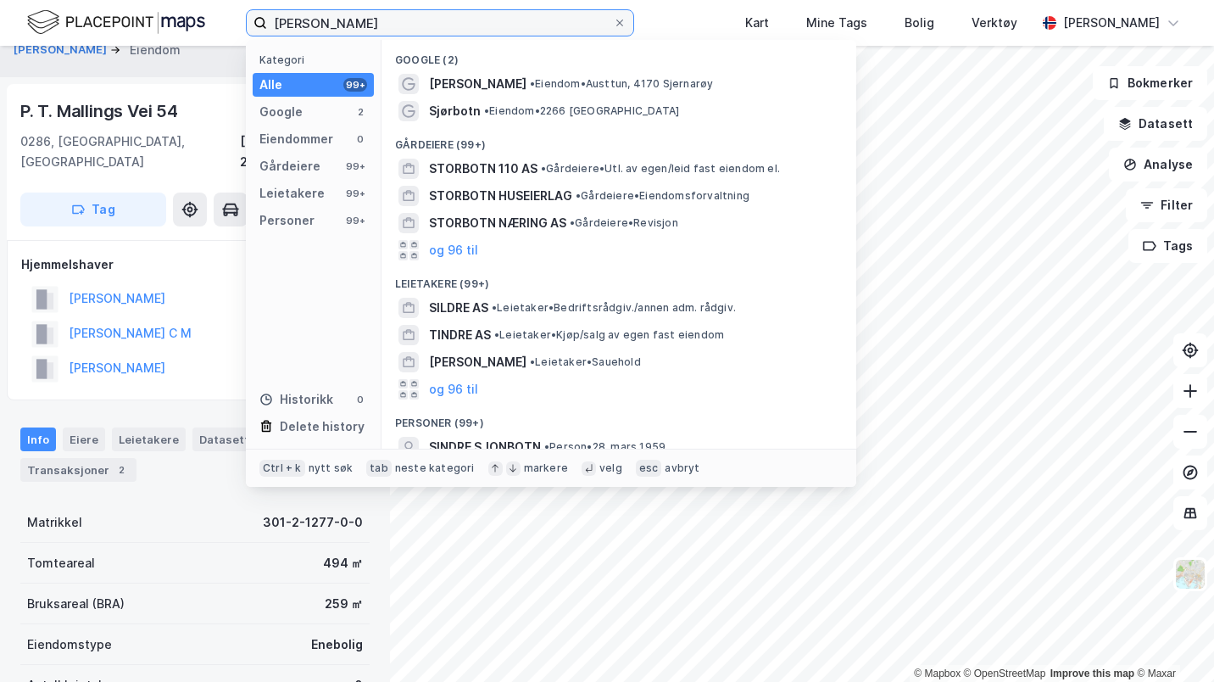
click at [365, 22] on input "Sindre Sjonbotn" at bounding box center [440, 22] width 346 height 25
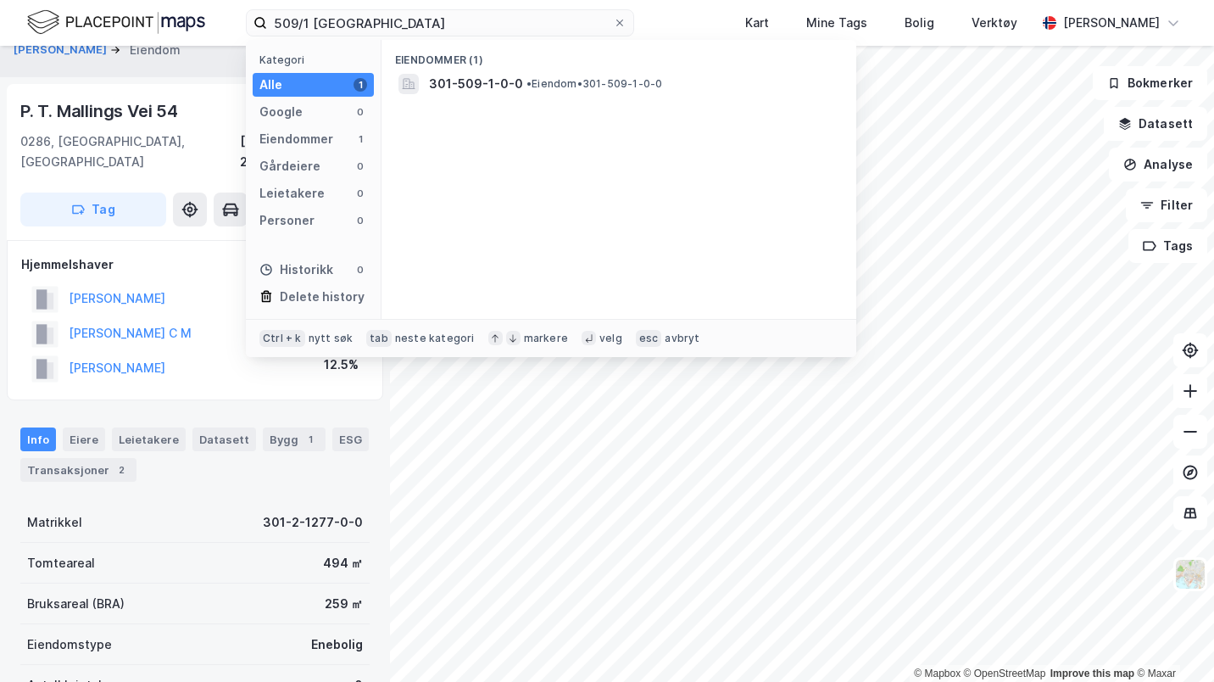
click at [565, 75] on div "301-509-1-0-0 • Eiendom • 301-509-1-0-0" at bounding box center [634, 84] width 410 height 20
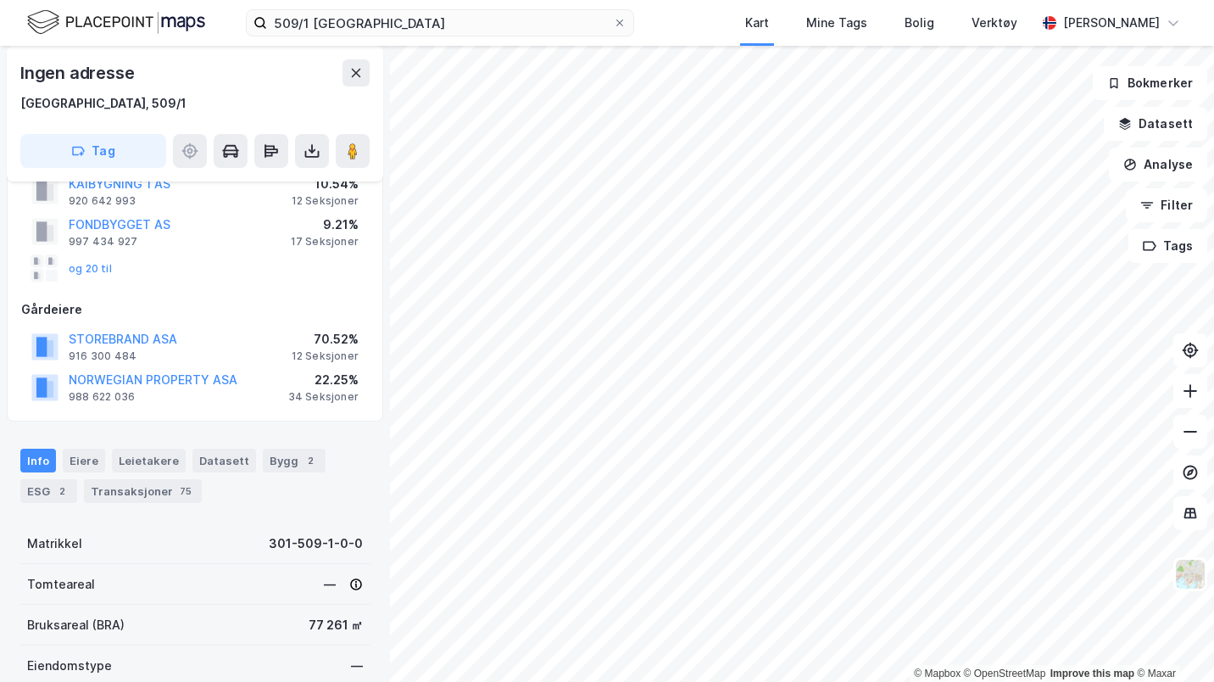
scroll to position [101, 0]
click at [187, 493] on div "Transaksjoner 75" at bounding box center [143, 490] width 118 height 24
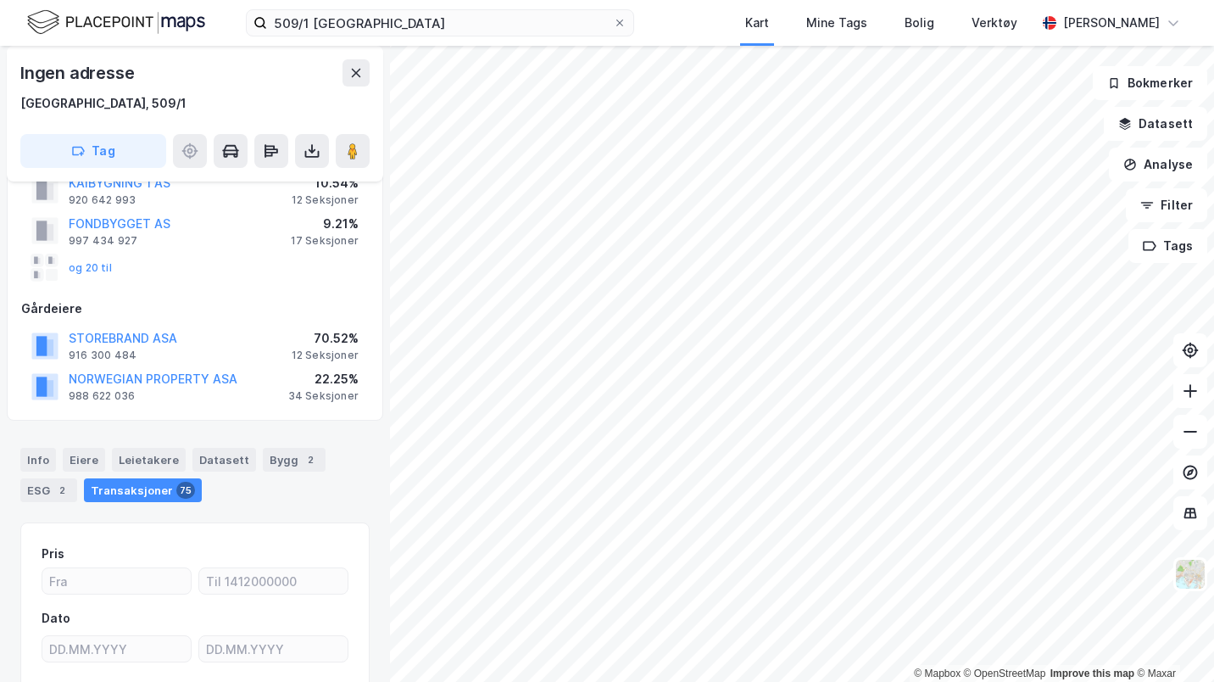
click at [89, 452] on div "Eiere" at bounding box center [84, 460] width 42 height 24
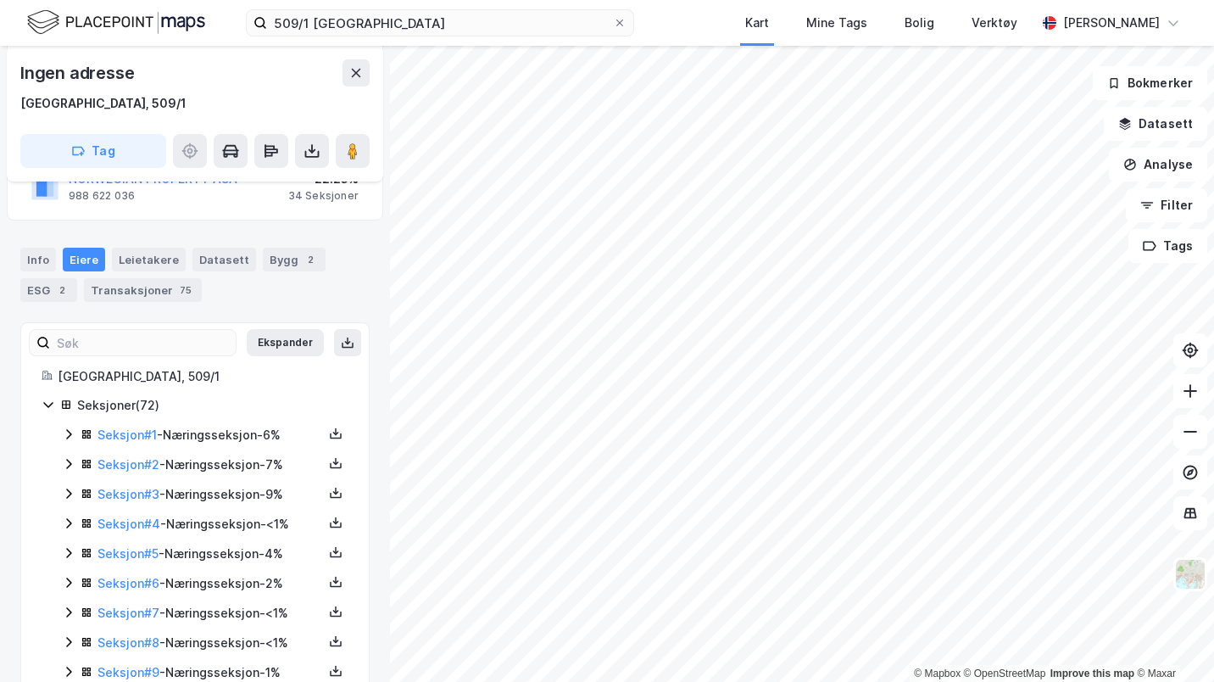
scroll to position [304, 0]
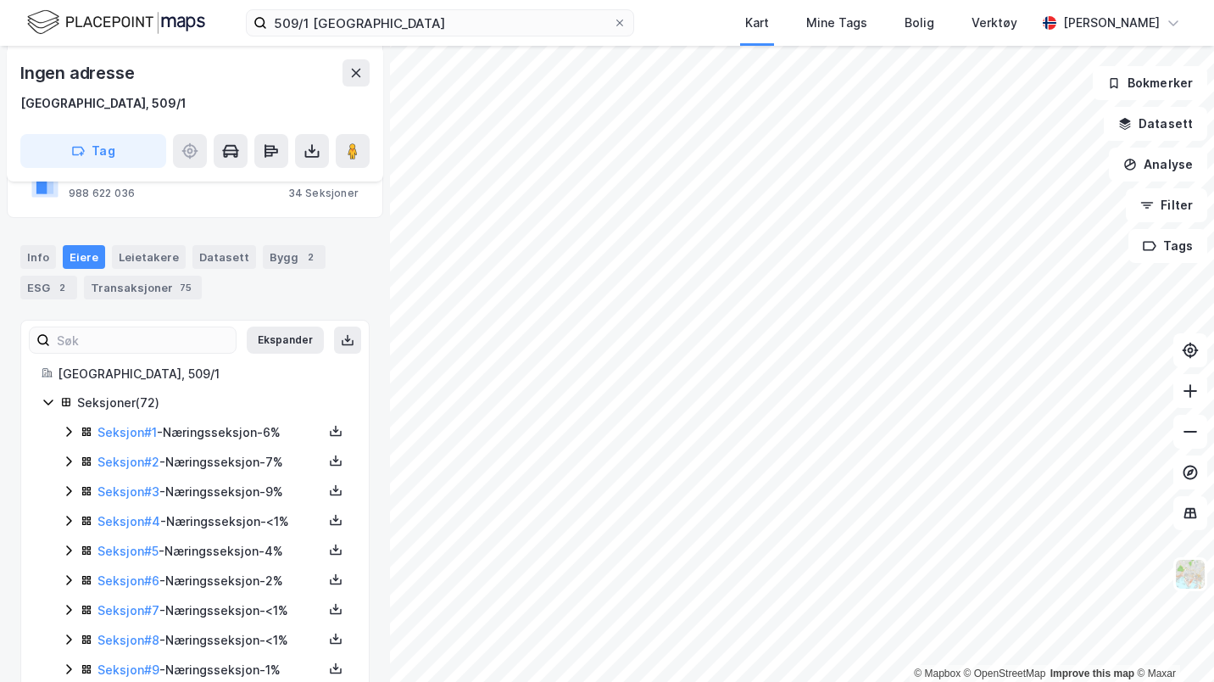
click at [109, 438] on link "Seksjon # 1" at bounding box center [126, 432] width 59 height 14
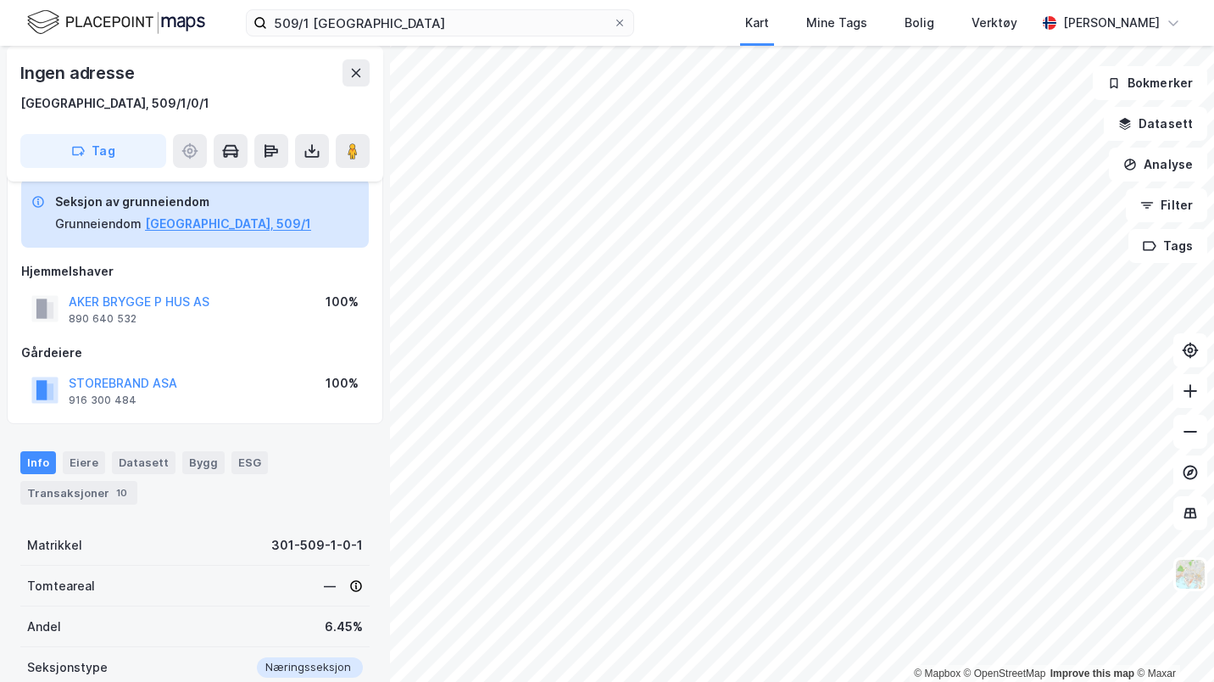
scroll to position [78, 0]
click at [76, 458] on div "Eiere" at bounding box center [84, 463] width 42 height 22
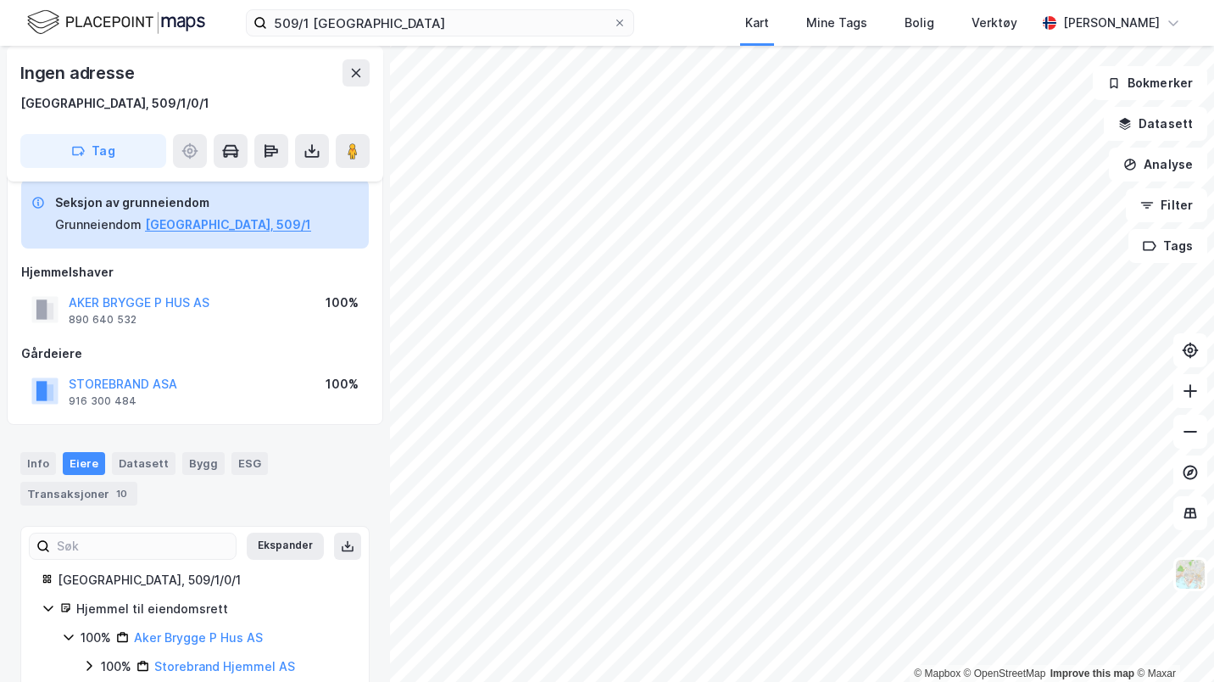
scroll to position [114, 0]
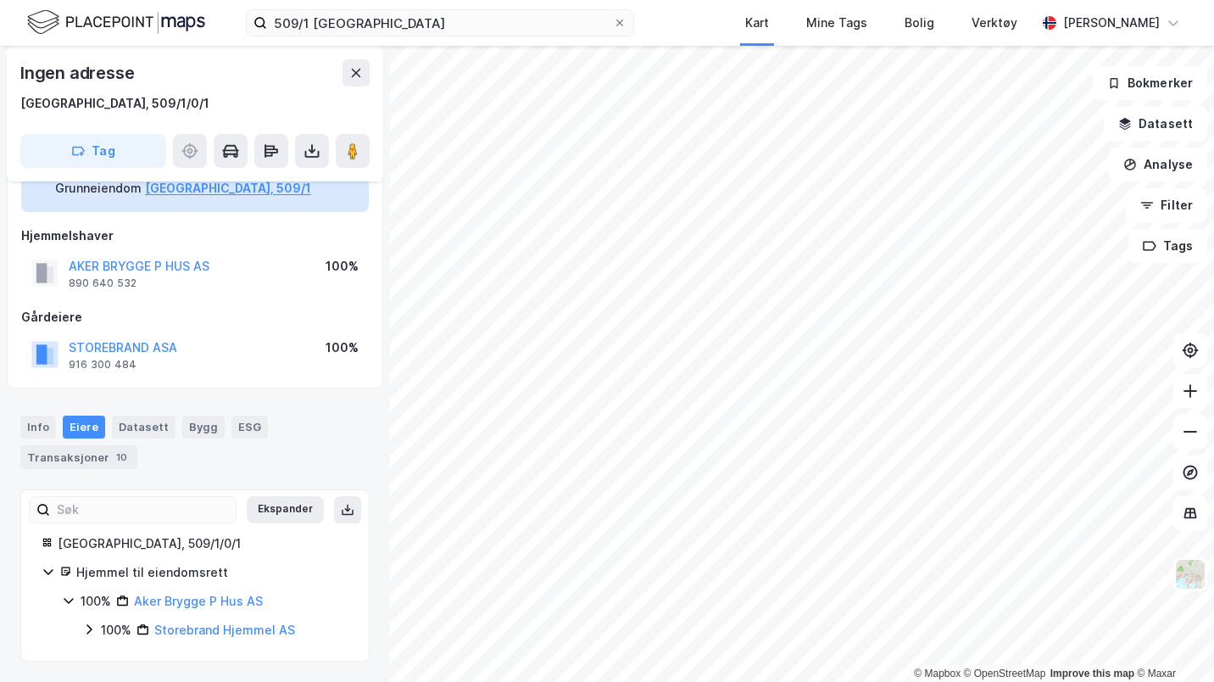
click at [72, 603] on icon at bounding box center [69, 600] width 14 height 14
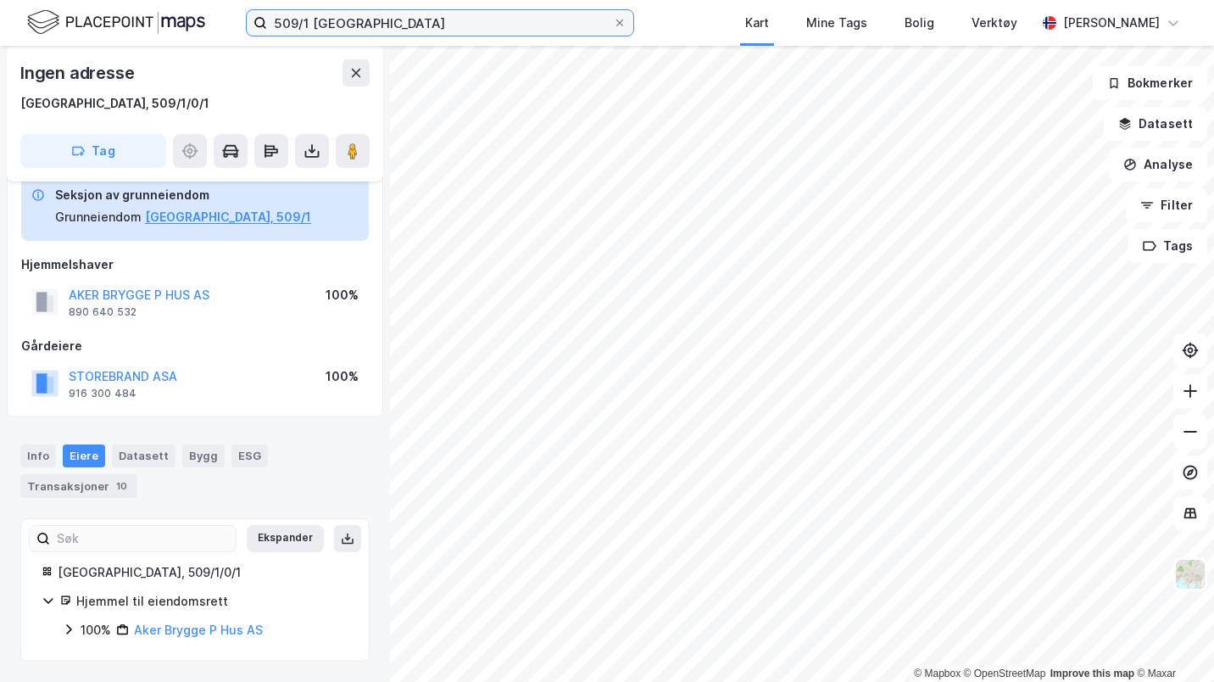
click at [382, 22] on input "509/1 oslo" at bounding box center [440, 22] width 346 height 25
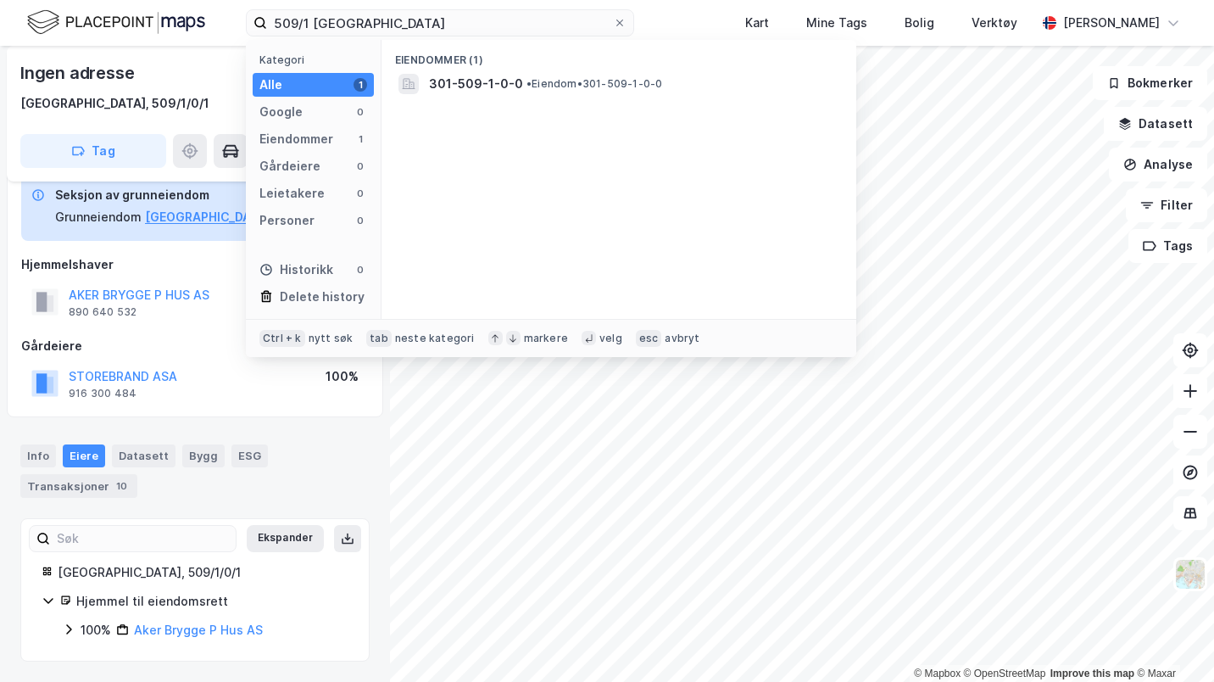
click at [487, 89] on span "301-509-1-0-0" at bounding box center [476, 84] width 94 height 20
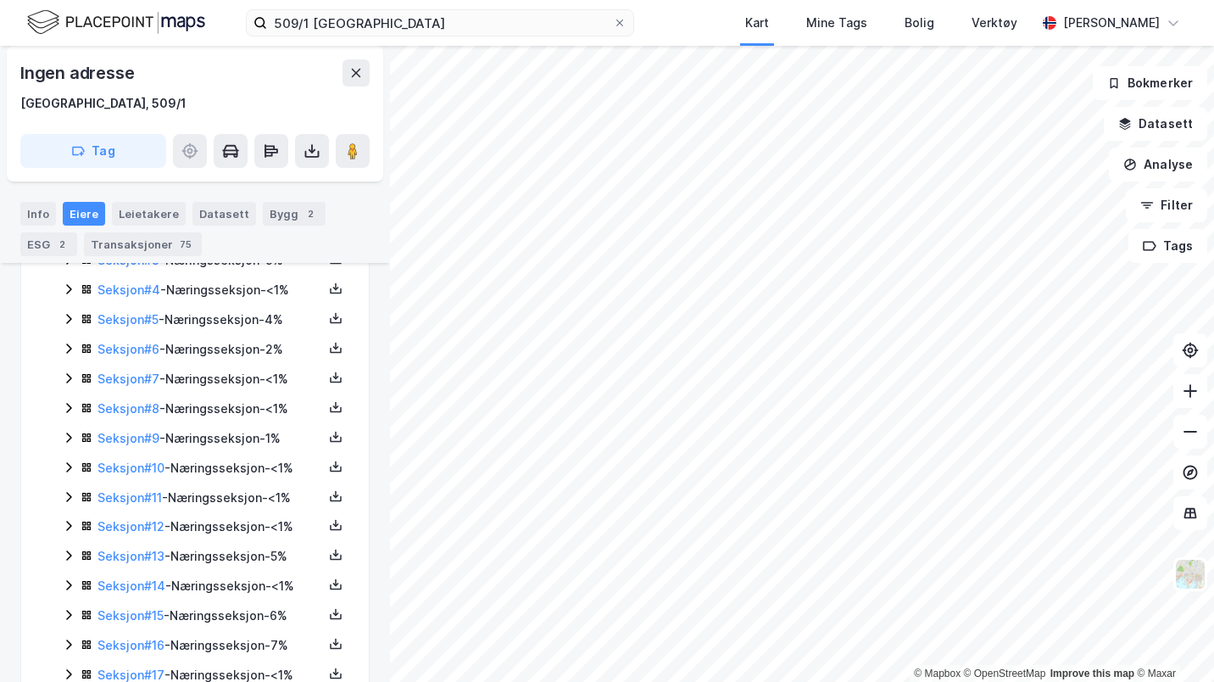
scroll to position [536, 0]
click at [376, 39] on div "509/1 oslo Kart Mine Tags Bolig Verktøy Johanne Webster Bryhn" at bounding box center [607, 23] width 1214 height 46
click at [365, 25] on input "509/1 oslo" at bounding box center [440, 22] width 346 height 25
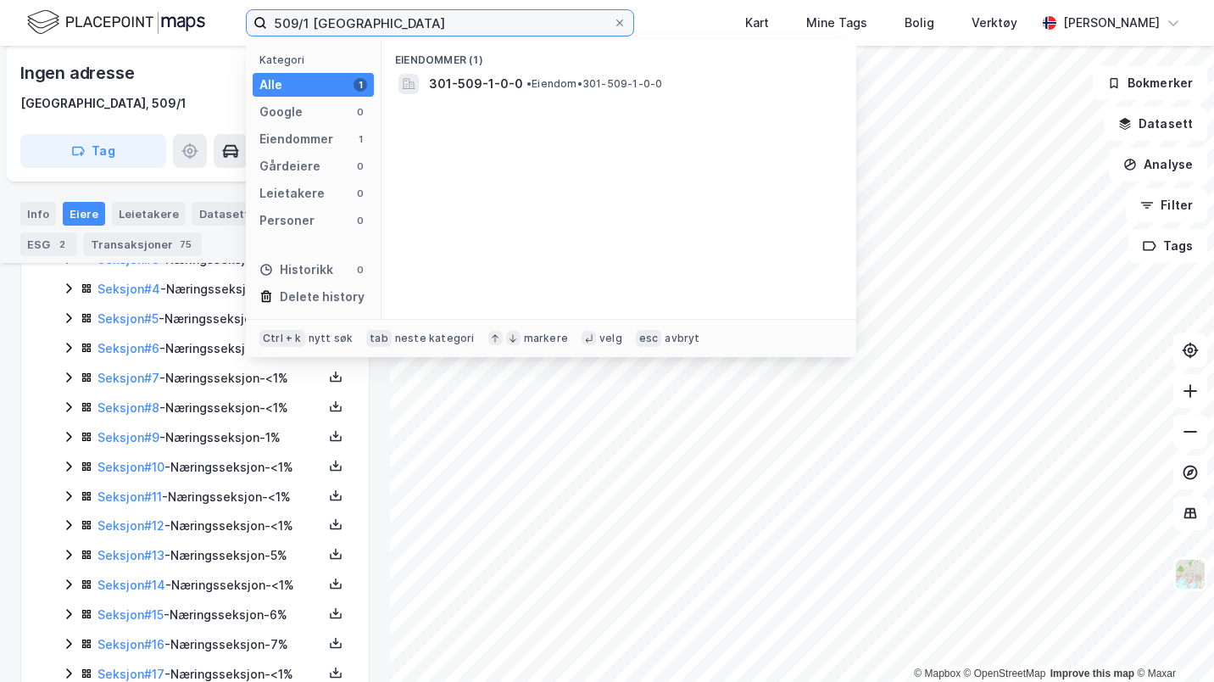
click at [365, 25] on input "509/1 oslo" at bounding box center [440, 22] width 346 height 25
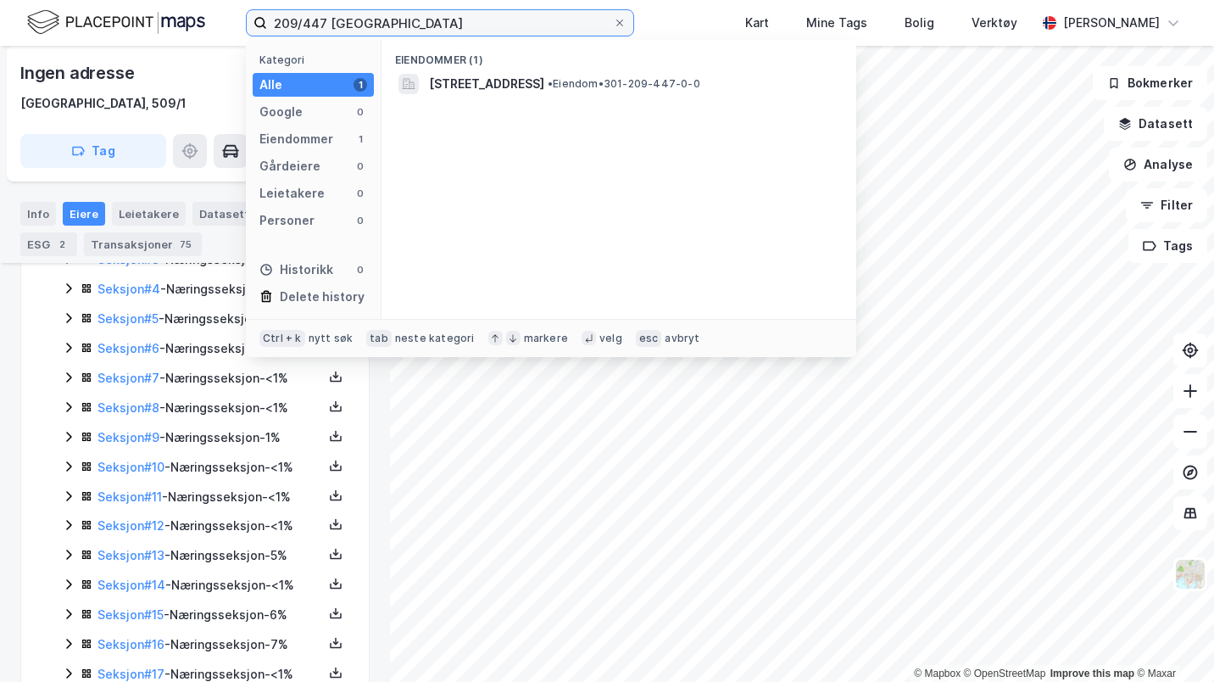
type input "209/447 oslo"
click at [519, 82] on span "[STREET_ADDRESS]" at bounding box center [486, 84] width 115 height 20
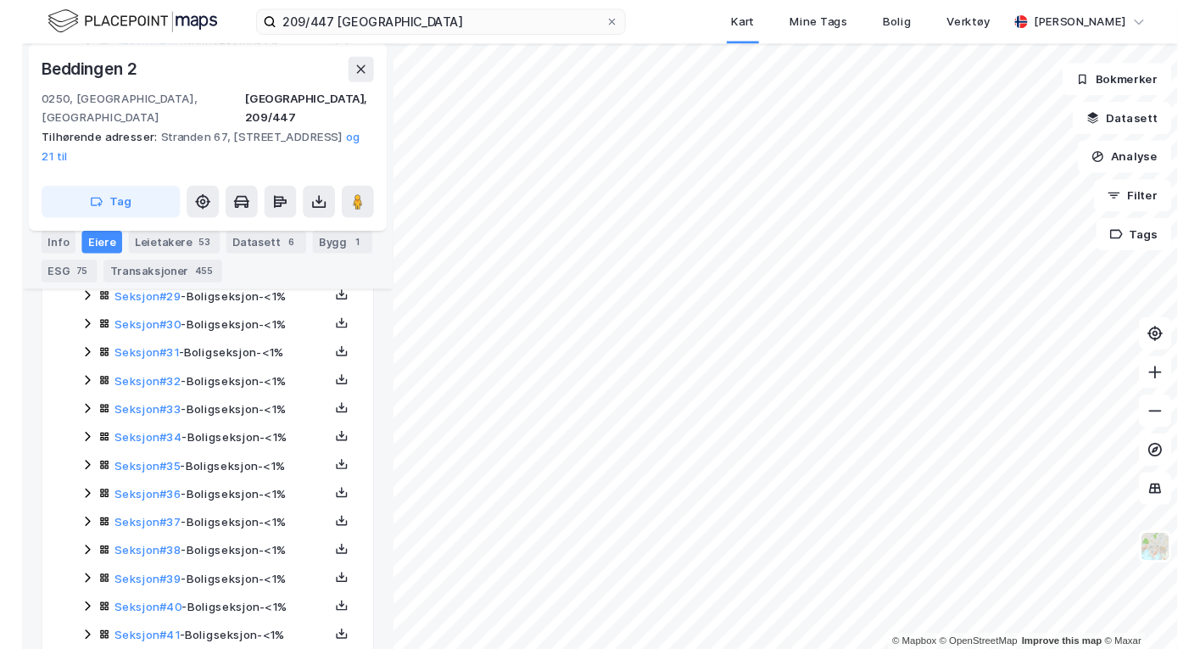
scroll to position [1255, 0]
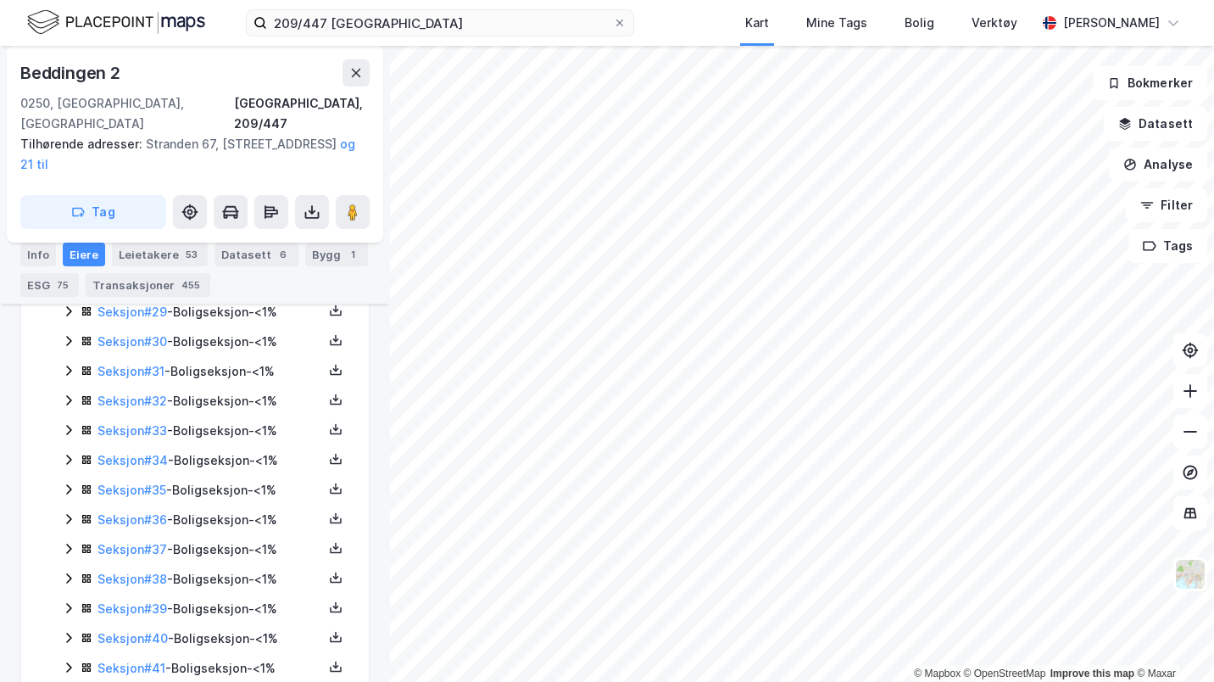
click at [329, 452] on icon at bounding box center [336, 459] width 14 height 14
click at [206, 402] on div "Grunnbok" at bounding box center [233, 408] width 57 height 20
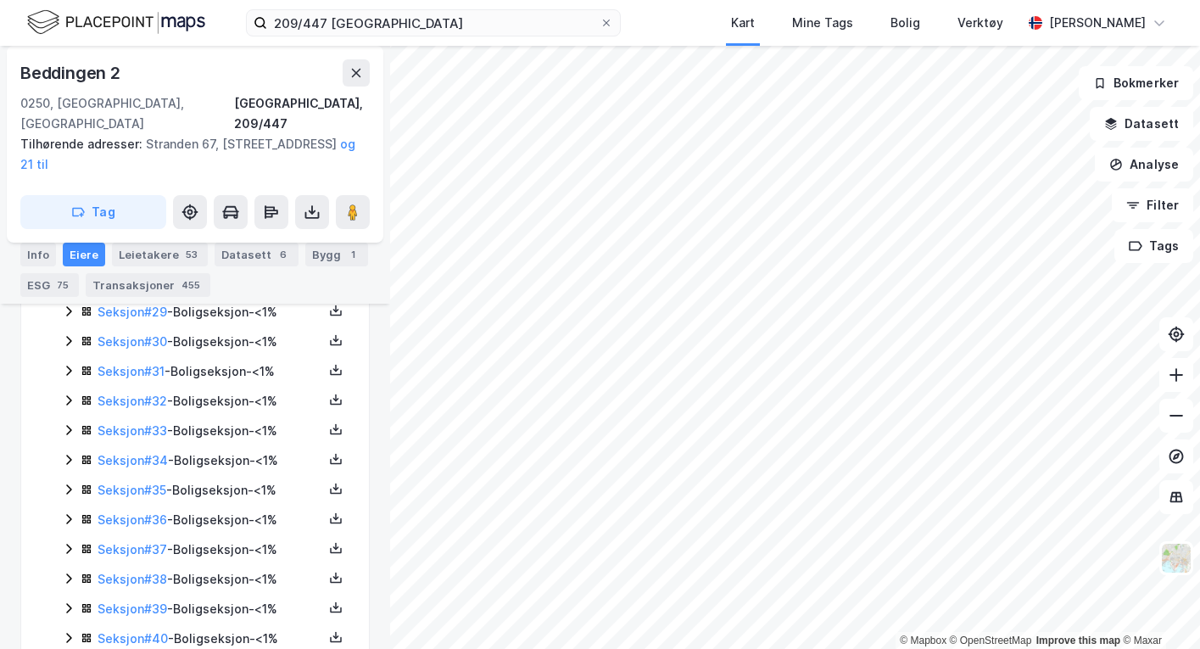
scroll to position [1256, 0]
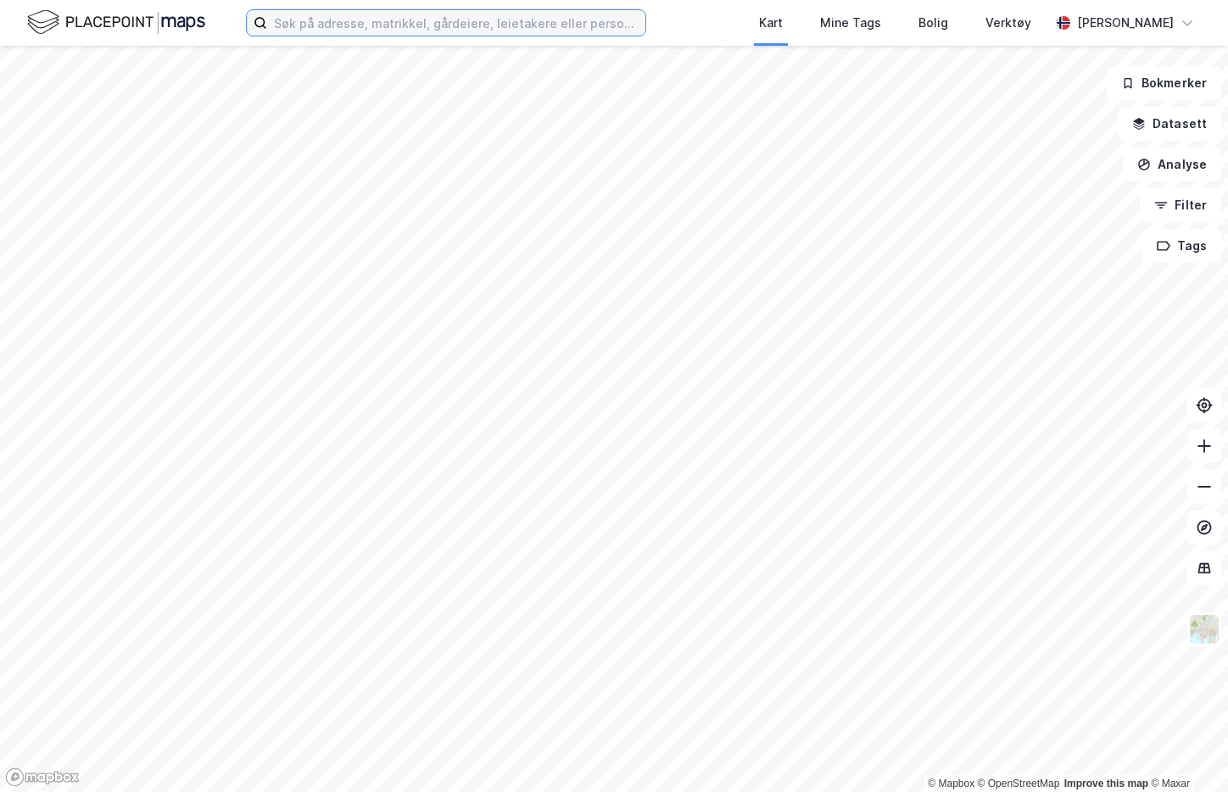
click at [407, 29] on input at bounding box center [456, 22] width 378 height 25
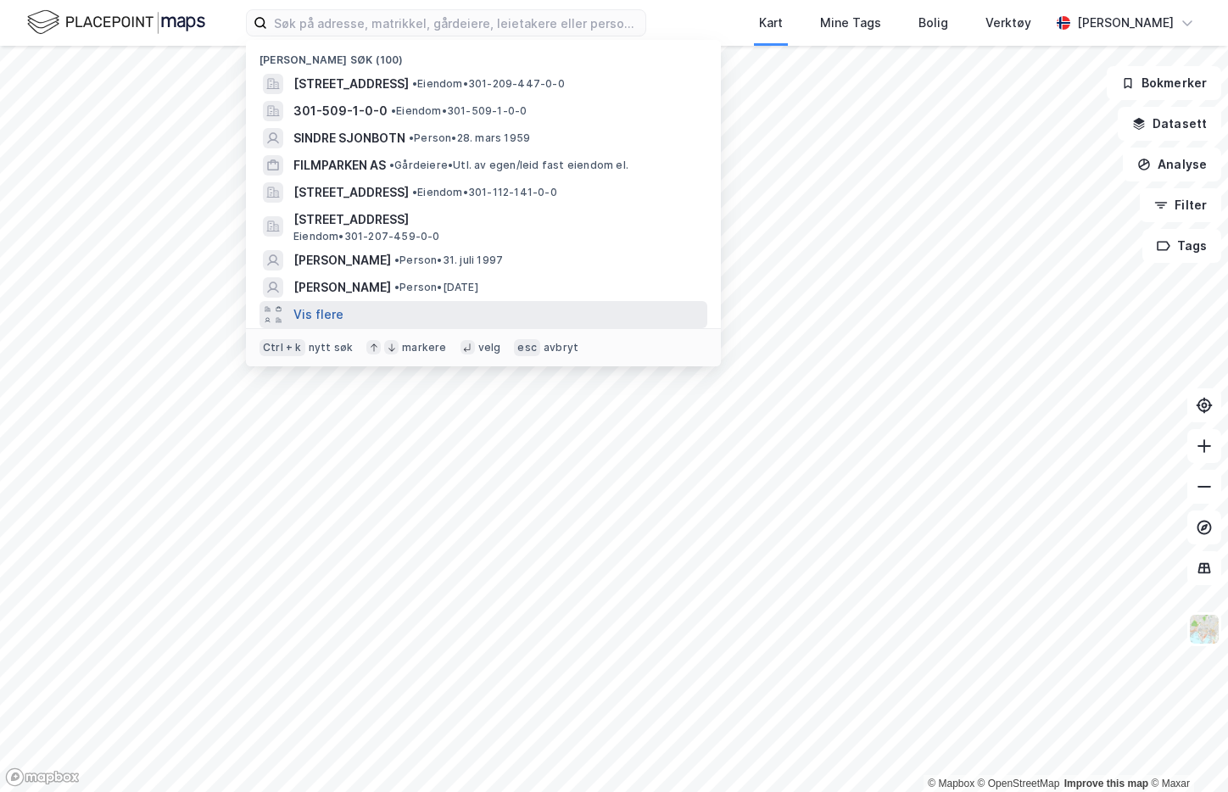
click at [299, 317] on button "Vis flere" at bounding box center [318, 314] width 50 height 20
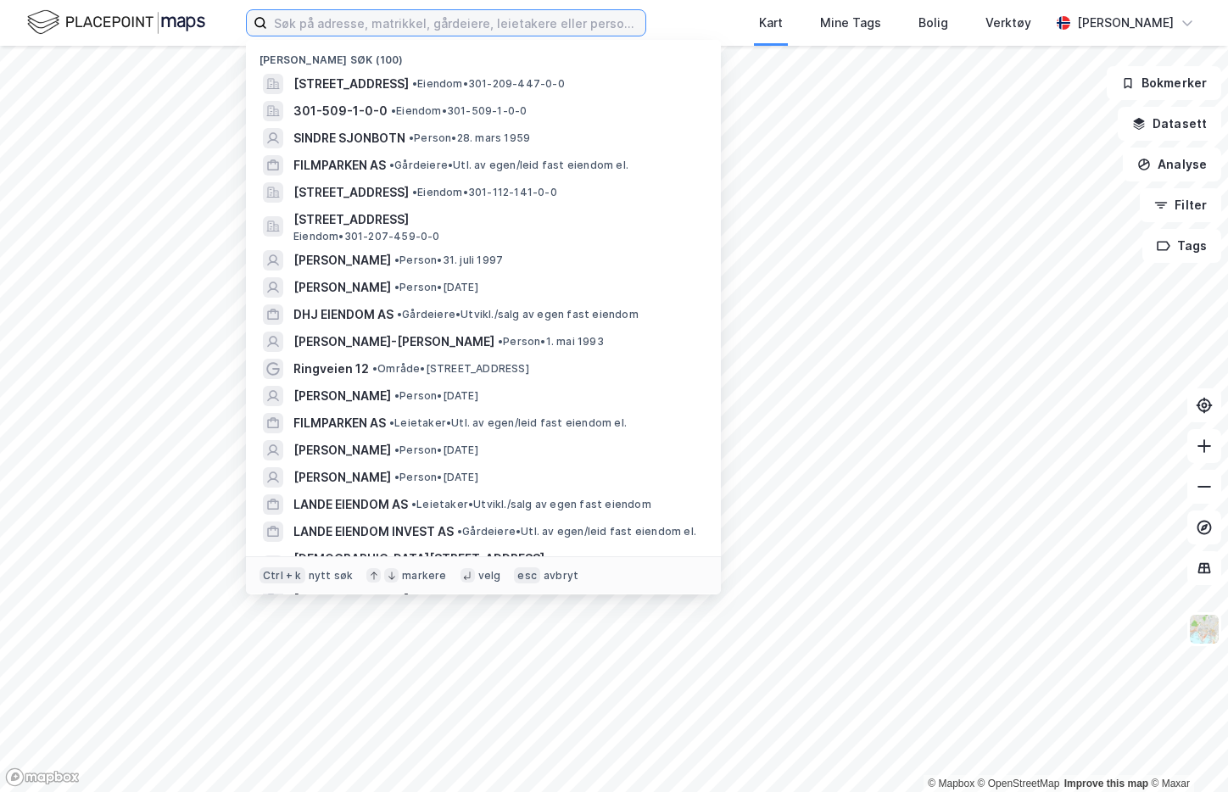
click at [520, 21] on input at bounding box center [456, 22] width 378 height 25
